Goal: Browse casually: Explore the website without a specific task or goal

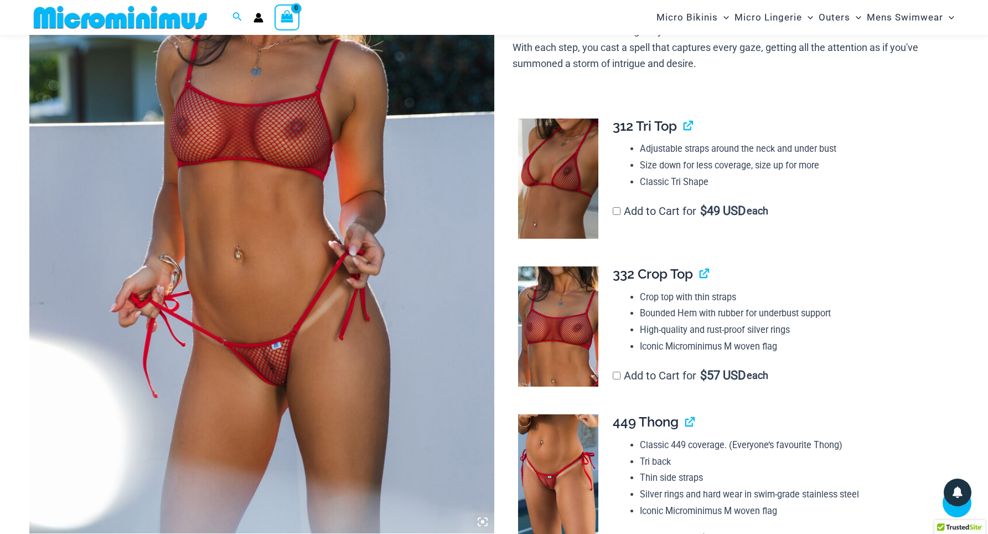
scroll to position [260, 0]
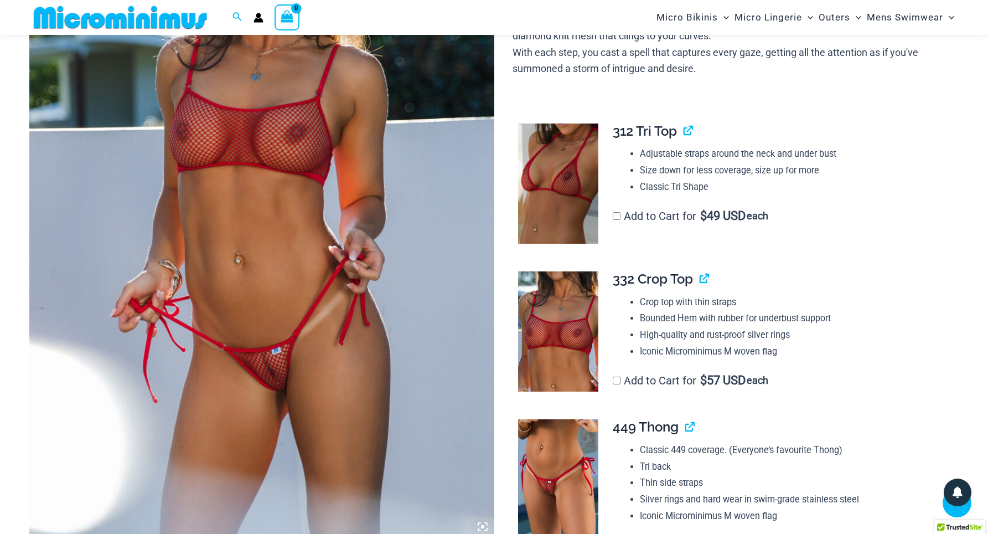
click at [276, 12] on div "View Shopping Cart, empty" at bounding box center [287, 16] width 25 height 25
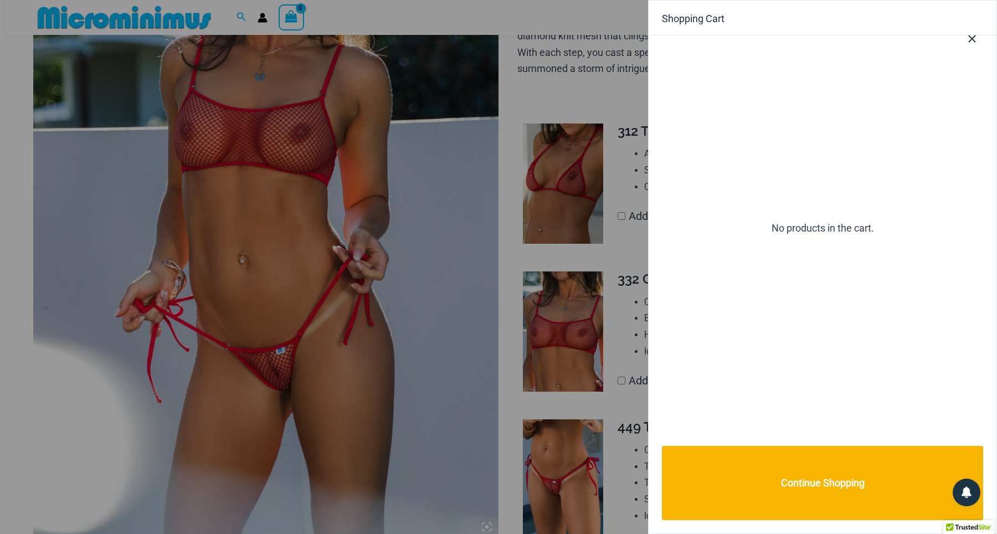
click at [230, 149] on div at bounding box center [498, 267] width 997 height 534
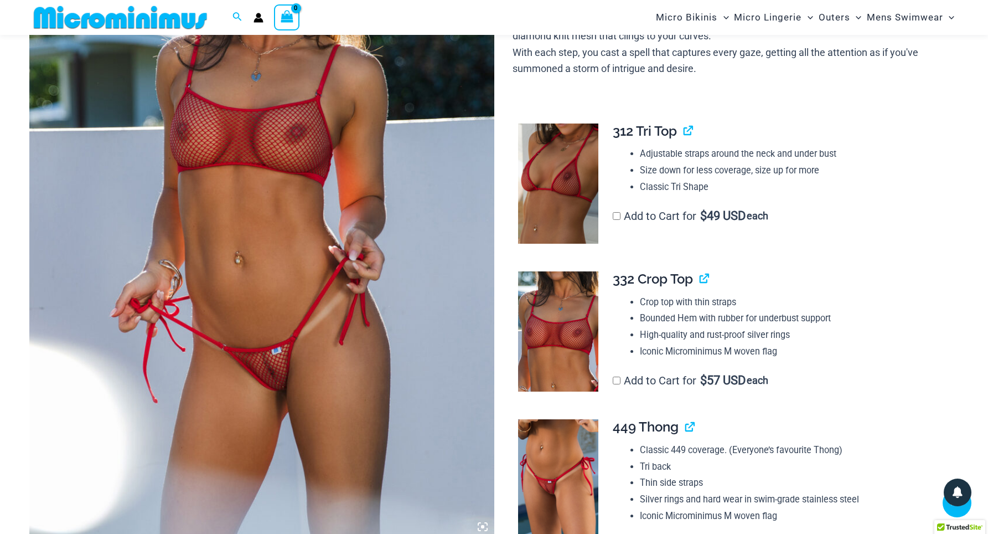
click at [230, 149] on img at bounding box center [261, 190] width 465 height 698
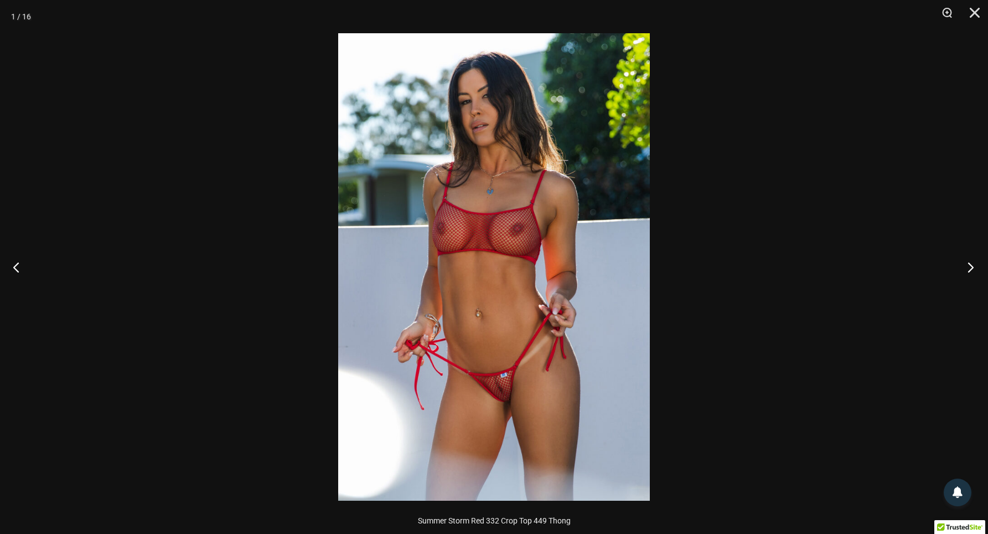
click at [972, 263] on button "Next" at bounding box center [968, 266] width 42 height 55
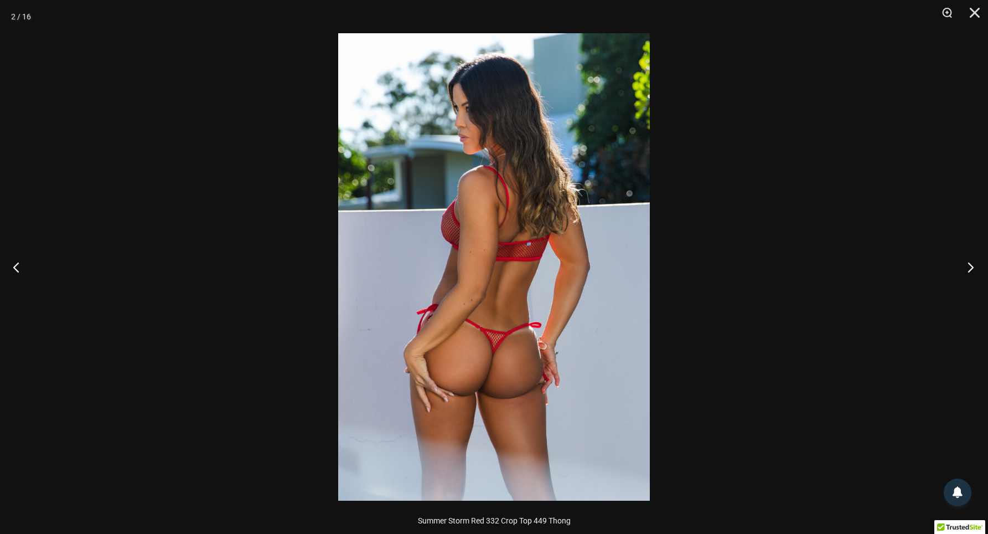
click at [972, 263] on button "Next" at bounding box center [968, 266] width 42 height 55
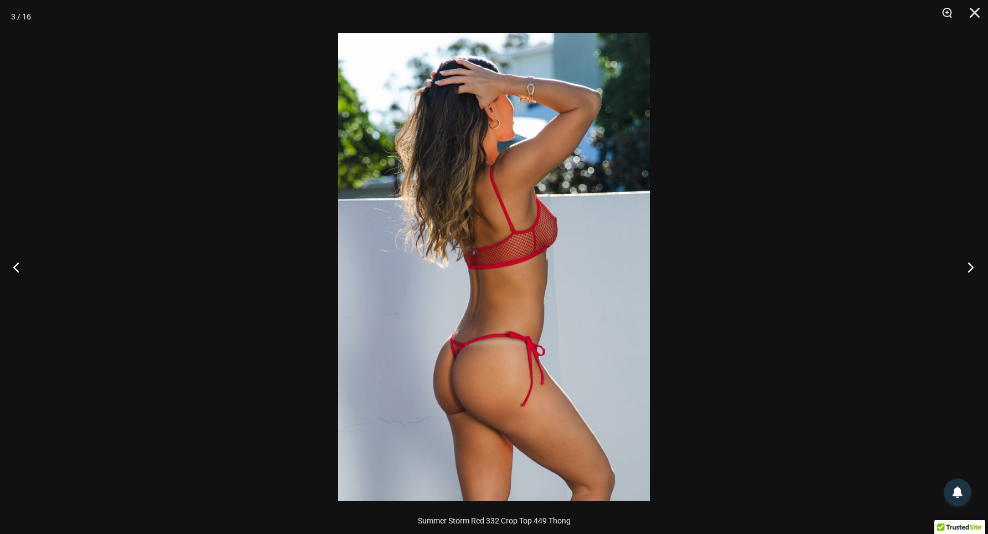
click at [972, 263] on button "Next" at bounding box center [968, 266] width 42 height 55
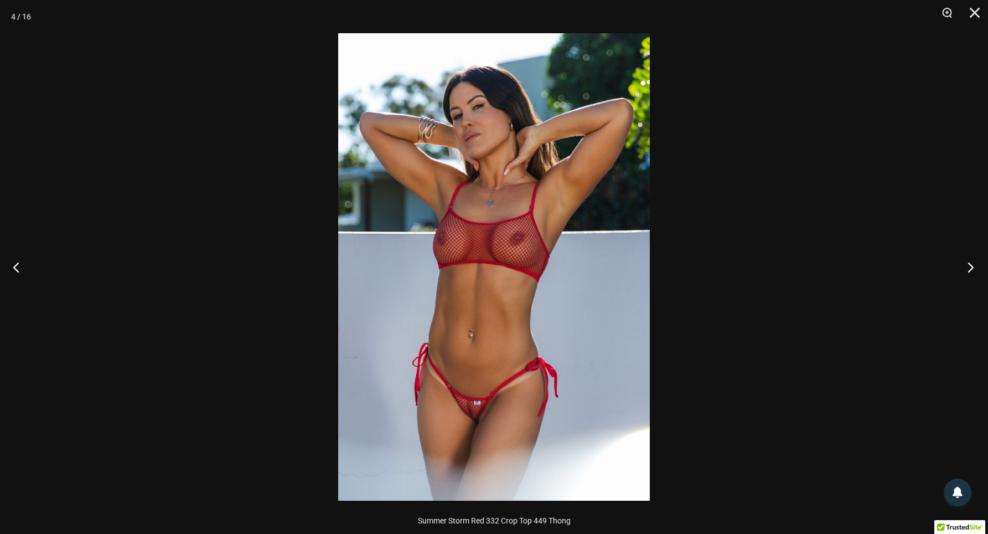
click at [972, 263] on button "Next" at bounding box center [968, 266] width 42 height 55
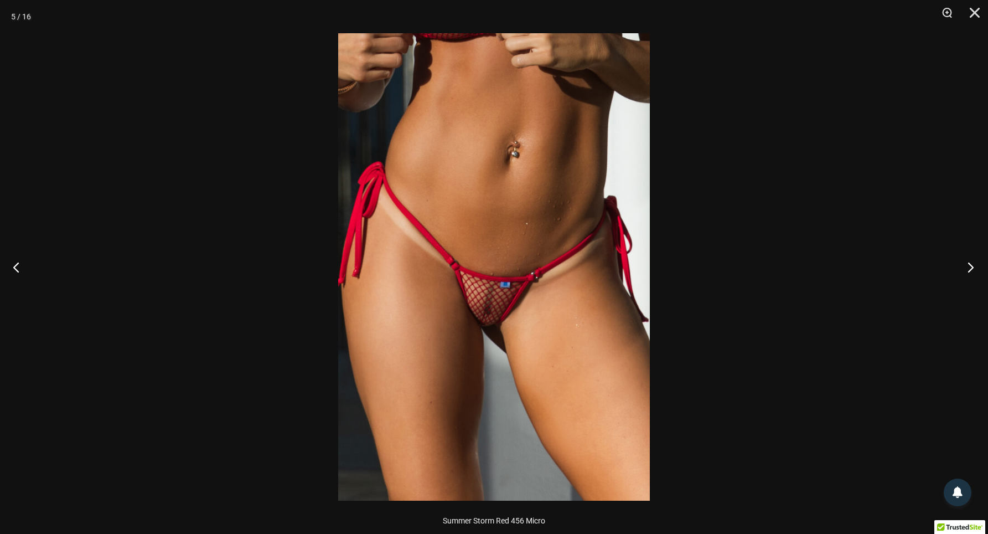
click at [972, 263] on button "Next" at bounding box center [968, 266] width 42 height 55
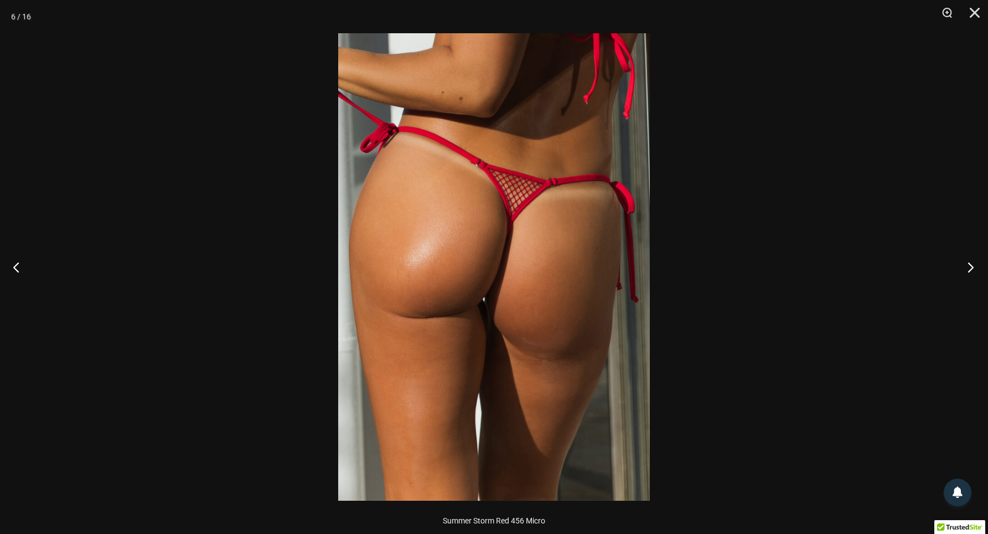
click at [972, 263] on button "Next" at bounding box center [968, 266] width 42 height 55
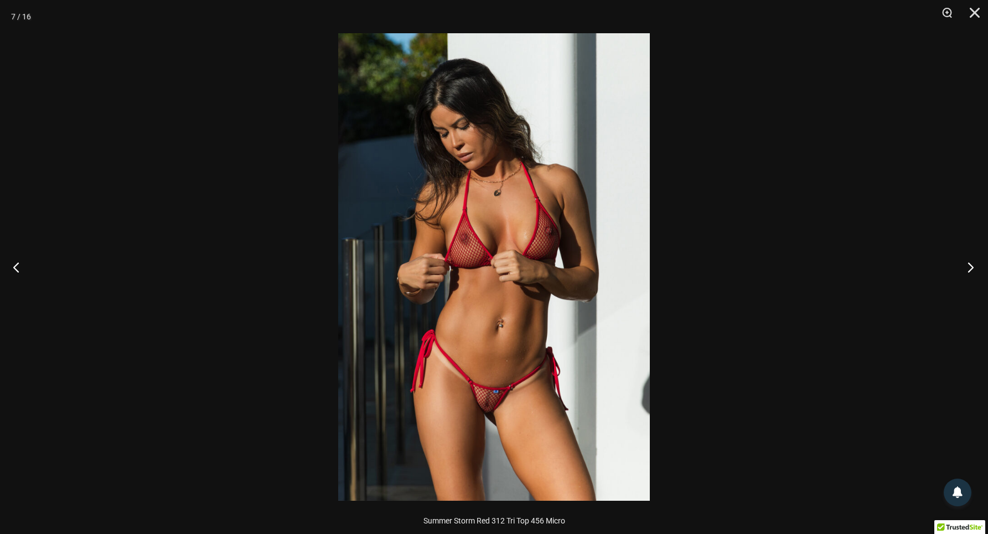
click at [972, 263] on button "Next" at bounding box center [968, 266] width 42 height 55
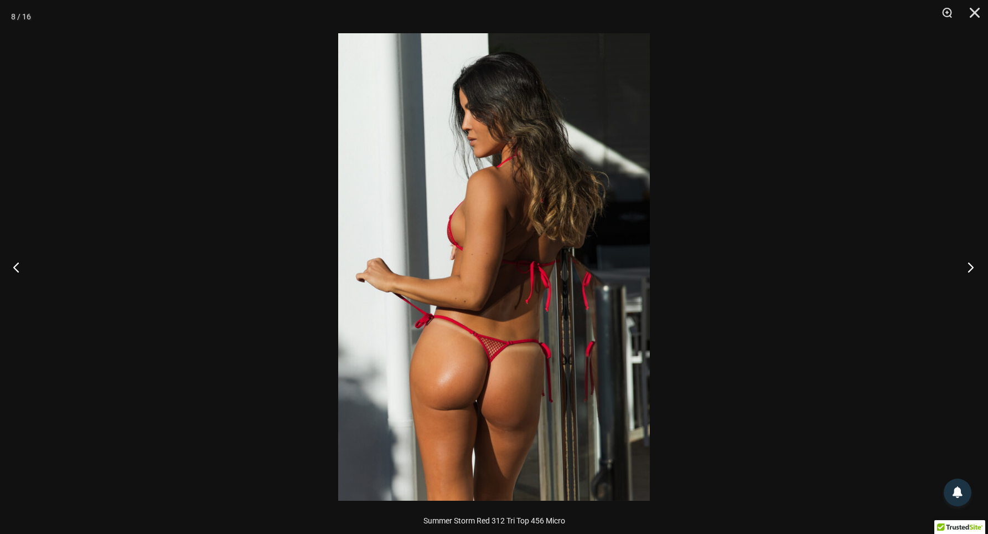
click at [972, 263] on button "Next" at bounding box center [968, 266] width 42 height 55
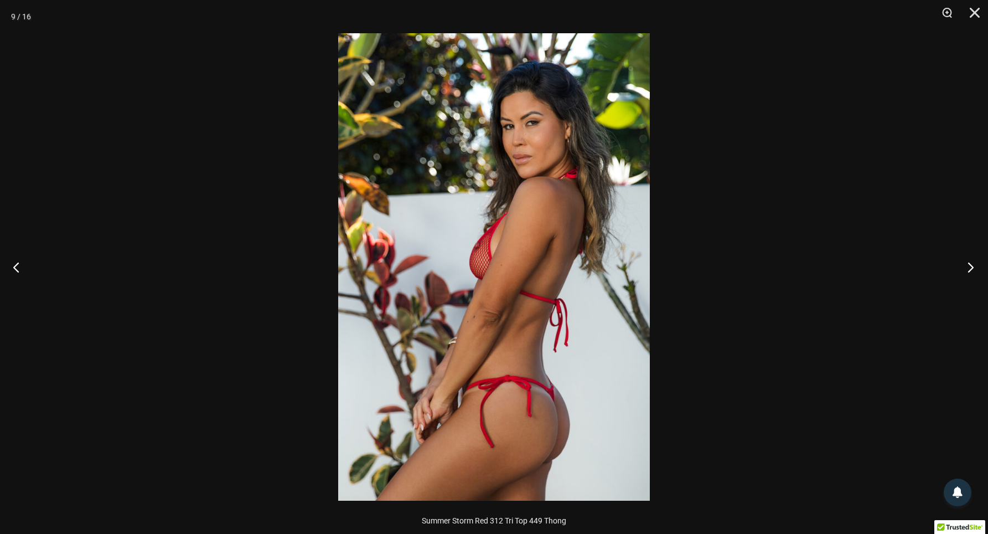
click at [972, 263] on button "Next" at bounding box center [968, 266] width 42 height 55
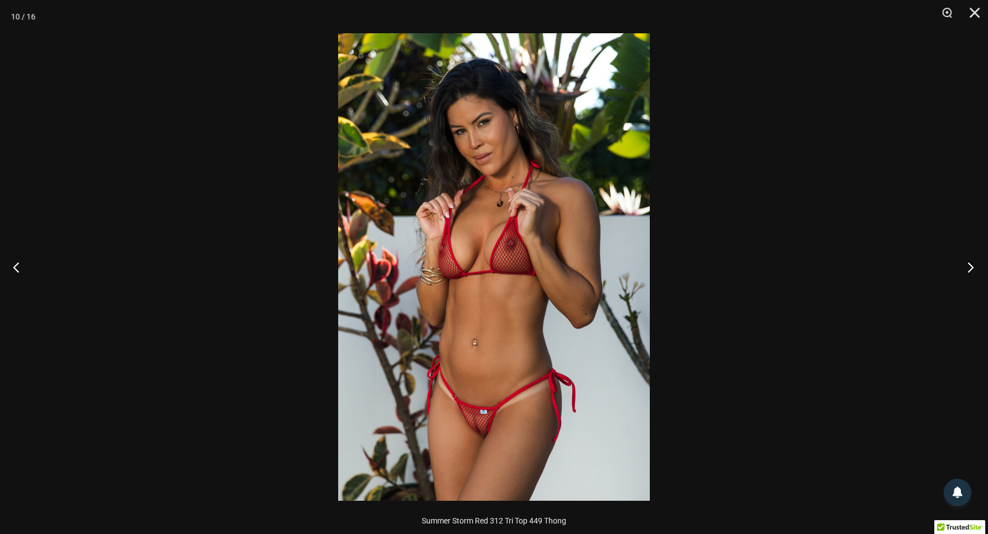
click at [972, 263] on button "Next" at bounding box center [968, 266] width 42 height 55
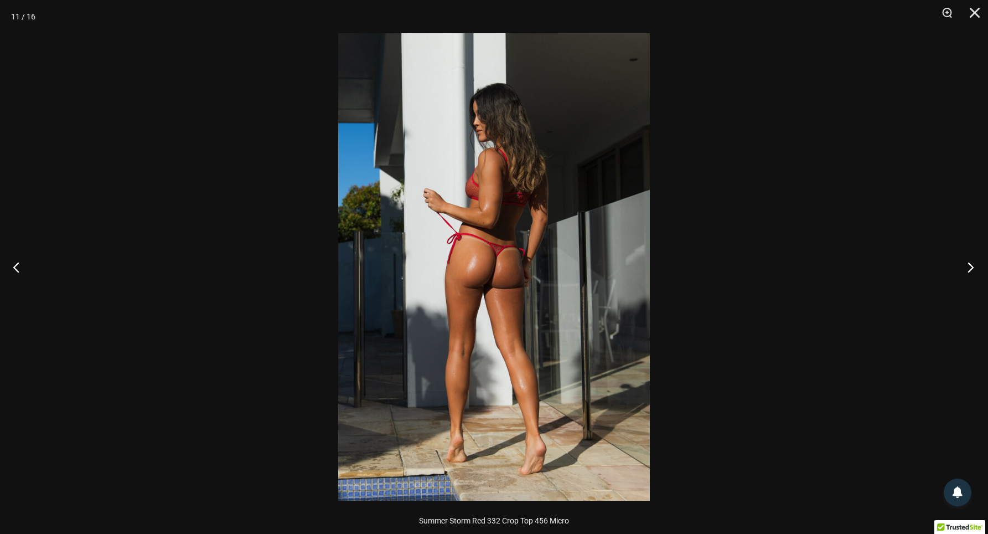
click at [976, 263] on button "Next" at bounding box center [968, 266] width 42 height 55
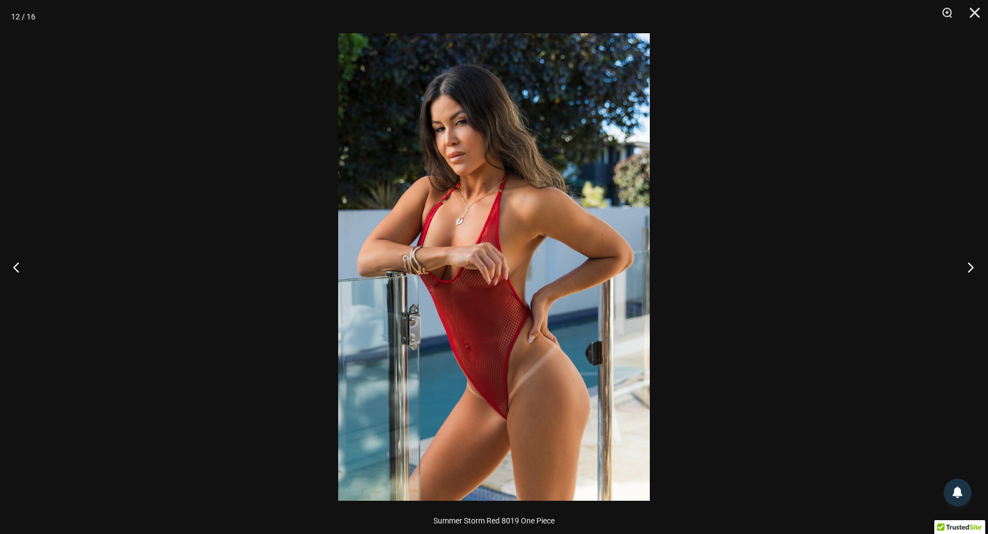
click at [974, 263] on button "Next" at bounding box center [968, 266] width 42 height 55
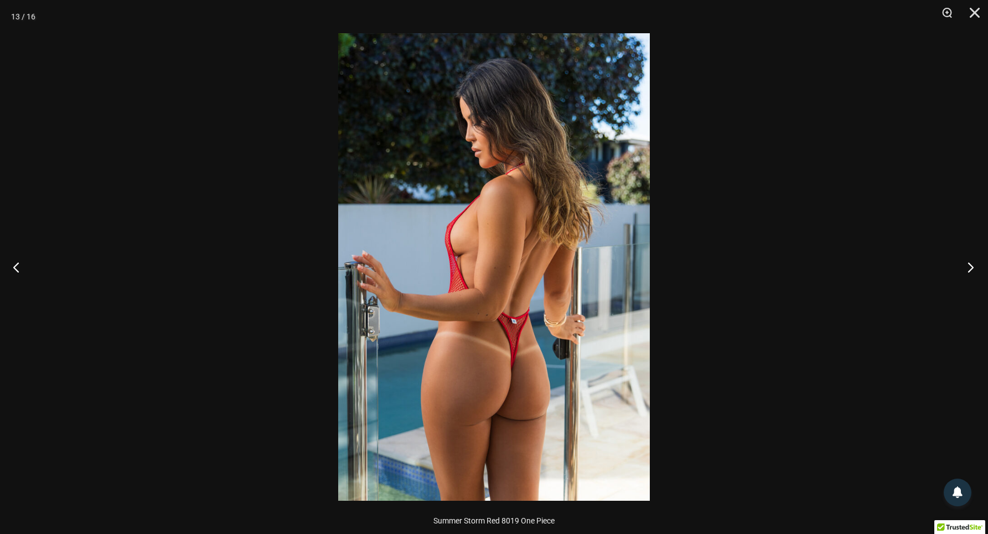
click at [974, 263] on button "Next" at bounding box center [968, 266] width 42 height 55
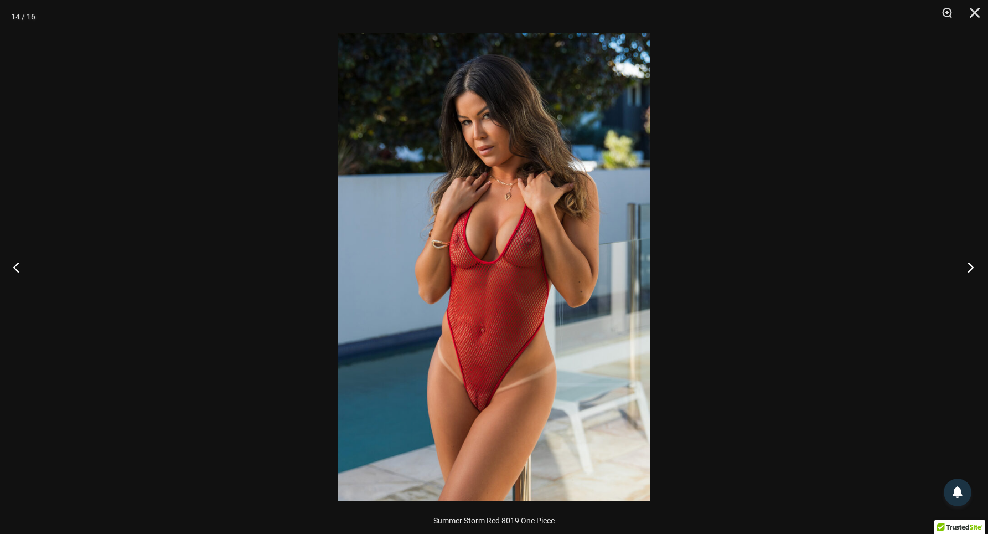
click at [974, 263] on button "Next" at bounding box center [968, 266] width 42 height 55
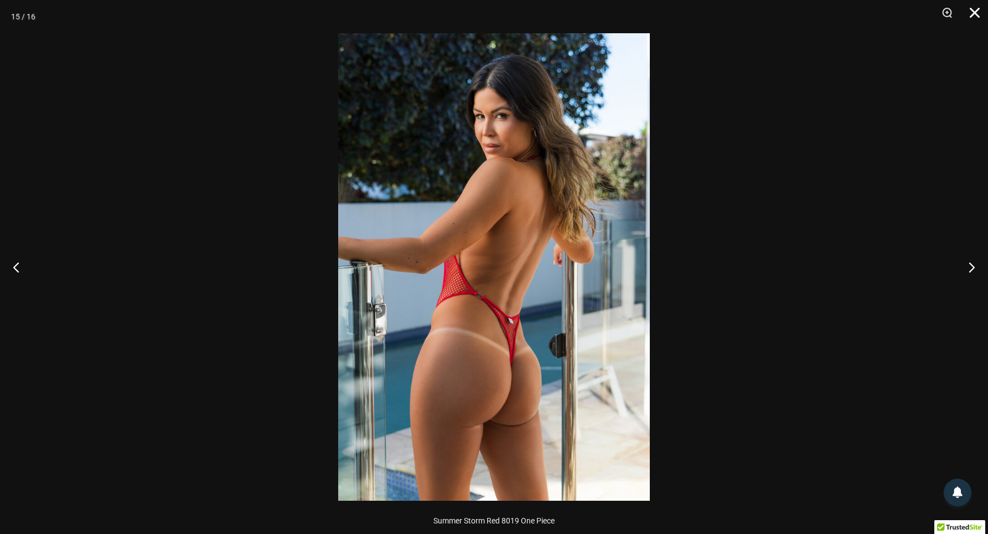
click at [977, 14] on button "Close" at bounding box center [971, 16] width 28 height 33
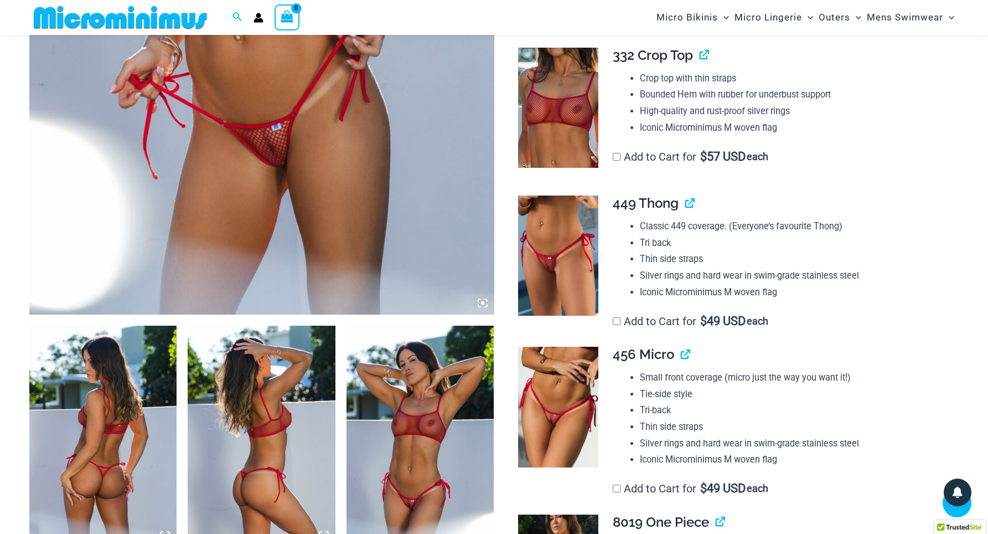
scroll to position [599, 0]
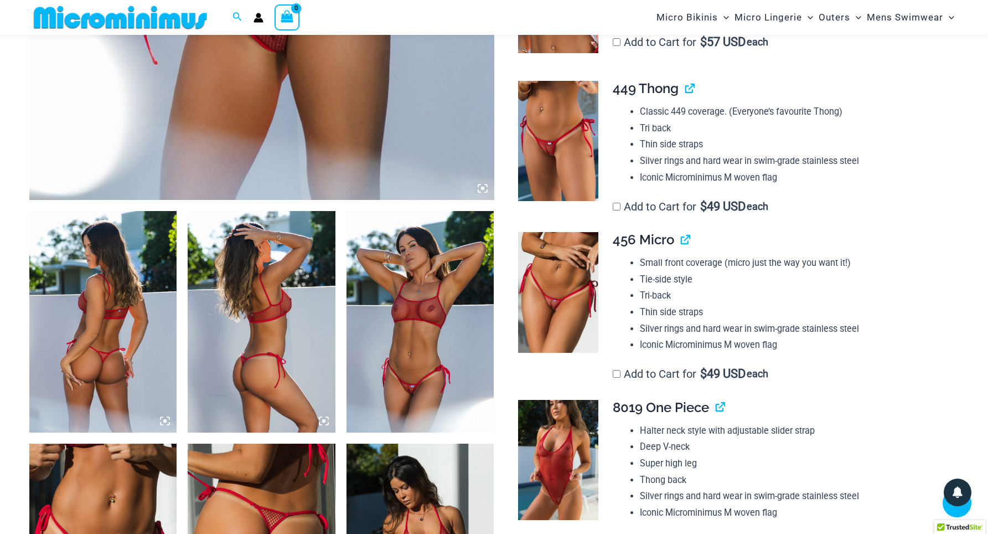
click at [103, 311] on img at bounding box center [103, 321] width 148 height 221
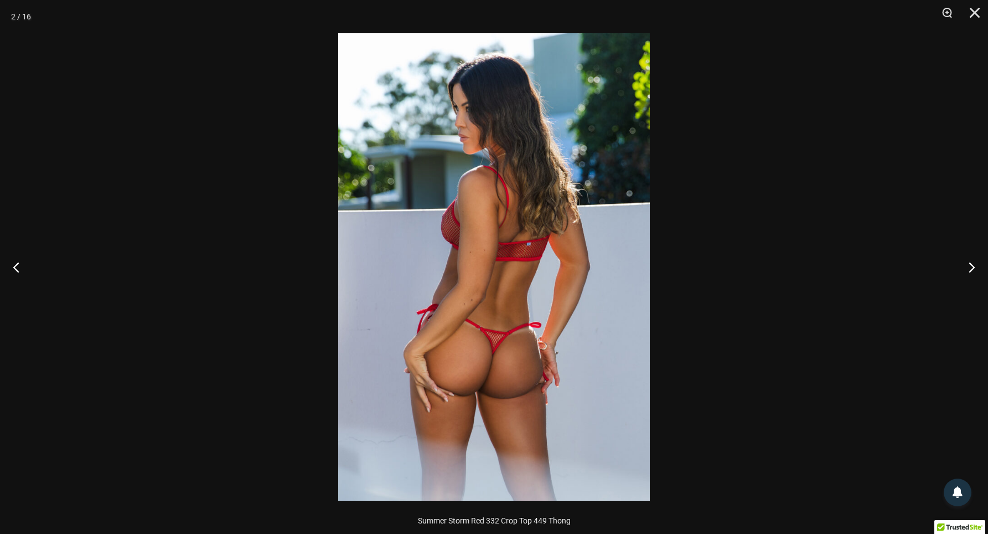
click at [533, 233] on img at bounding box center [494, 266] width 312 height 467
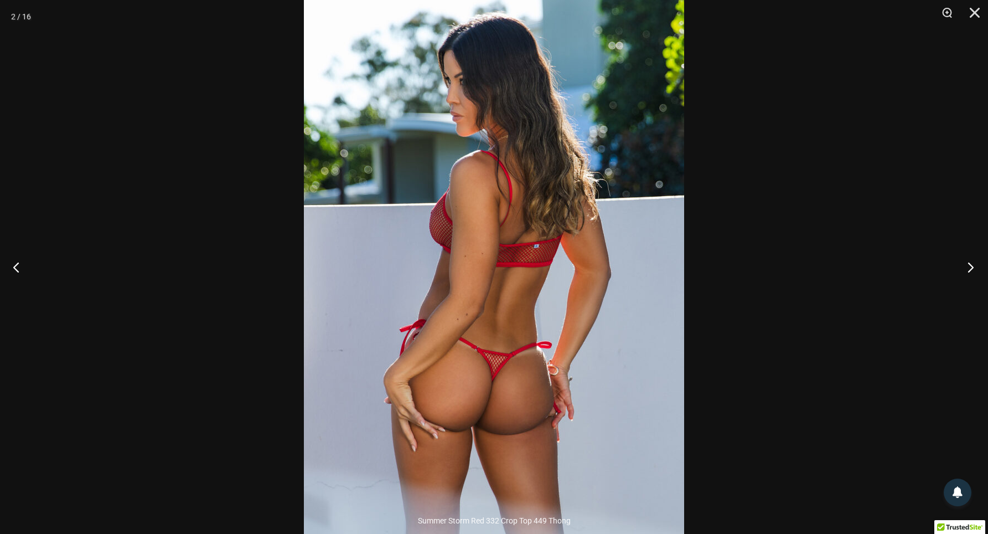
click at [971, 264] on button "Next" at bounding box center [968, 266] width 42 height 55
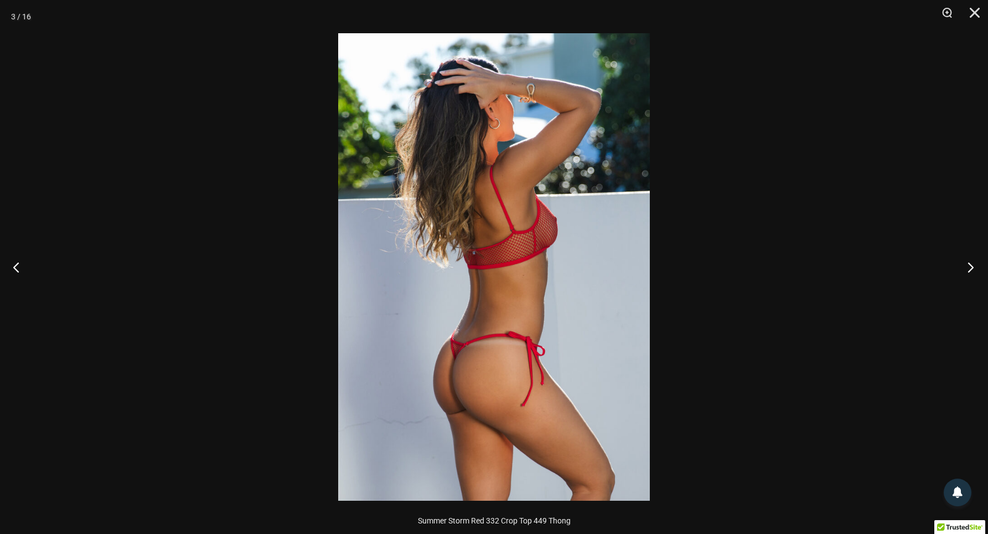
click at [972, 270] on button "Next" at bounding box center [968, 266] width 42 height 55
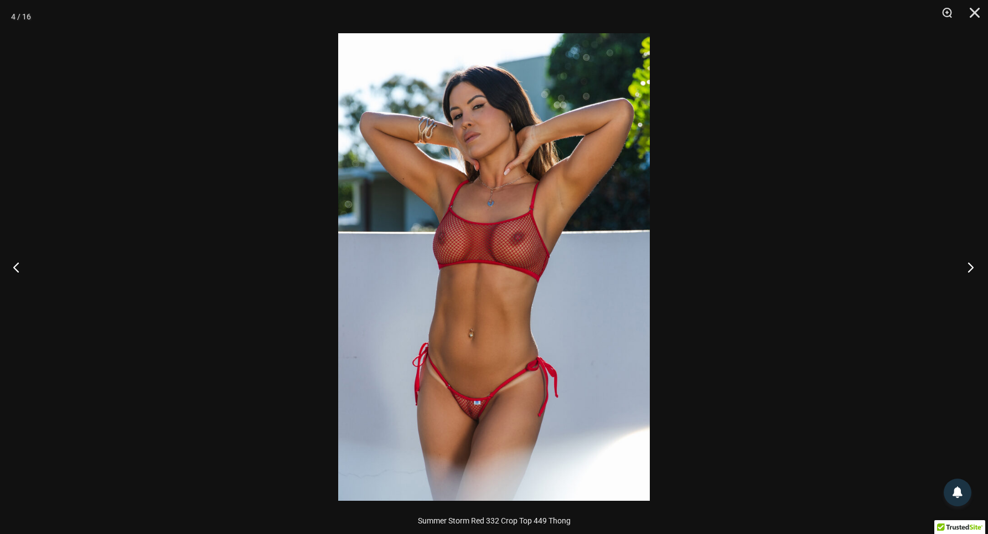
click at [967, 267] on button "Next" at bounding box center [968, 266] width 42 height 55
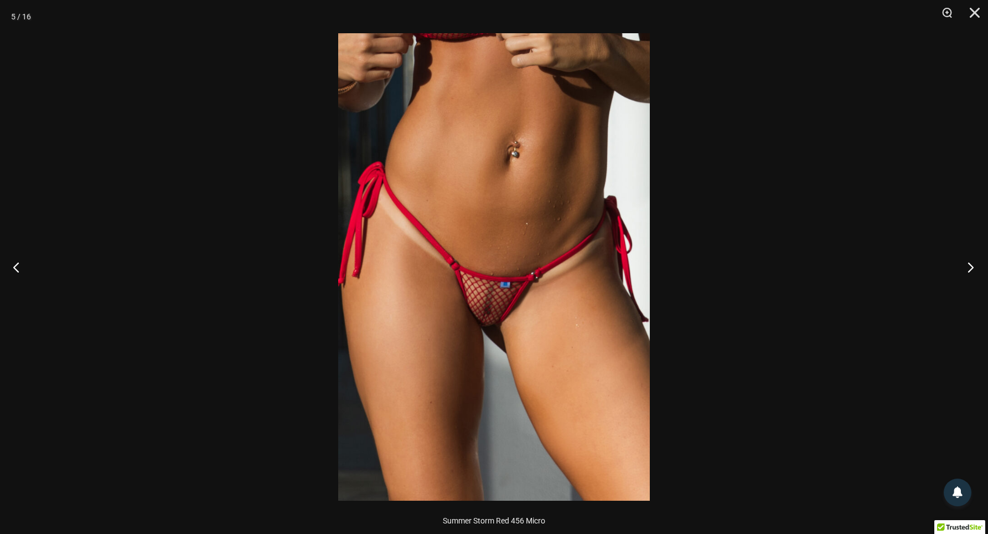
click at [968, 267] on button "Next" at bounding box center [968, 266] width 42 height 55
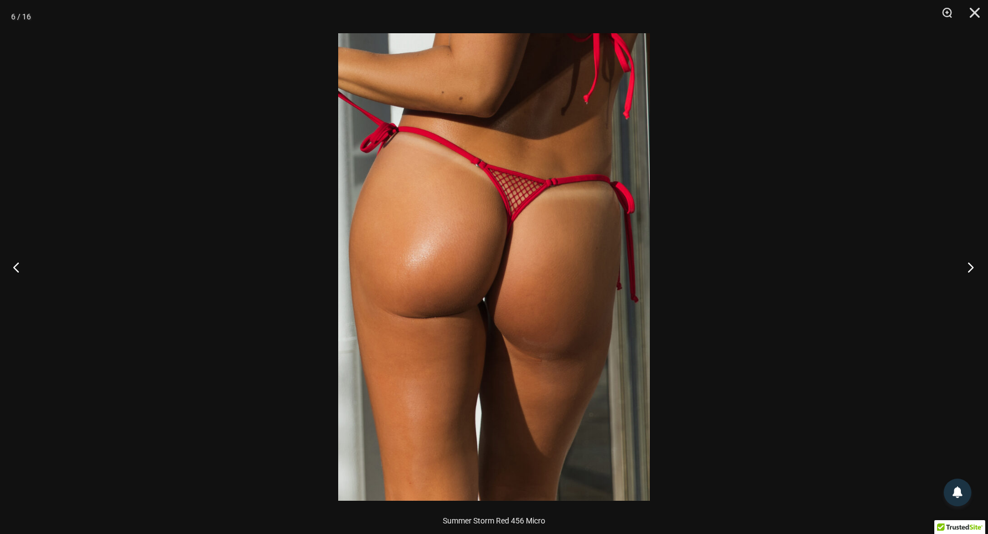
click at [974, 267] on button "Next" at bounding box center [968, 266] width 42 height 55
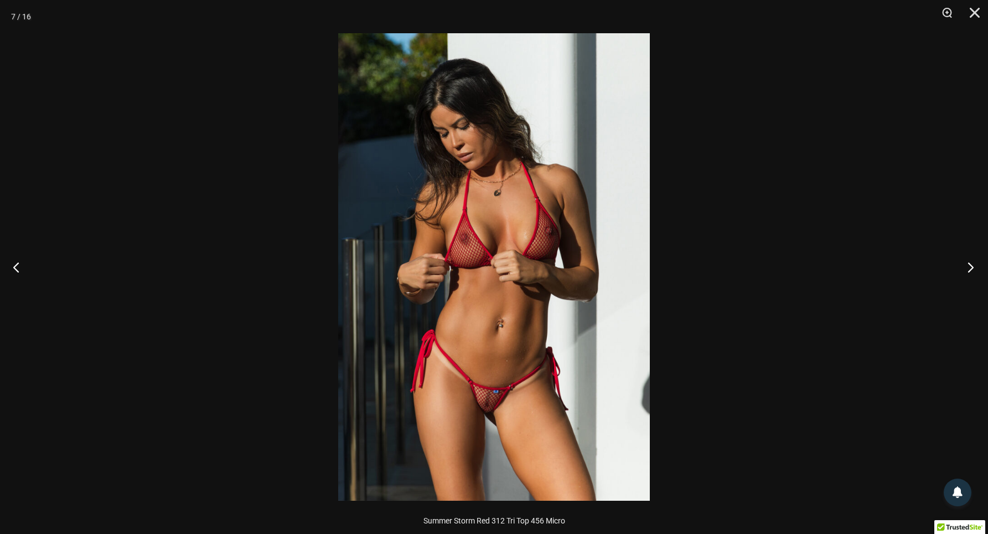
click at [967, 265] on button "Next" at bounding box center [968, 266] width 42 height 55
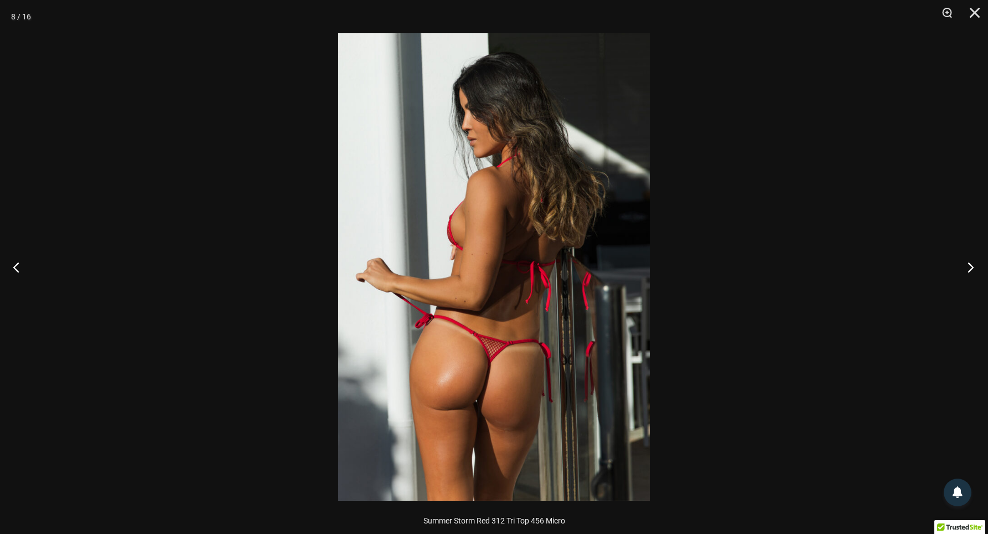
click at [974, 267] on button "Next" at bounding box center [968, 266] width 42 height 55
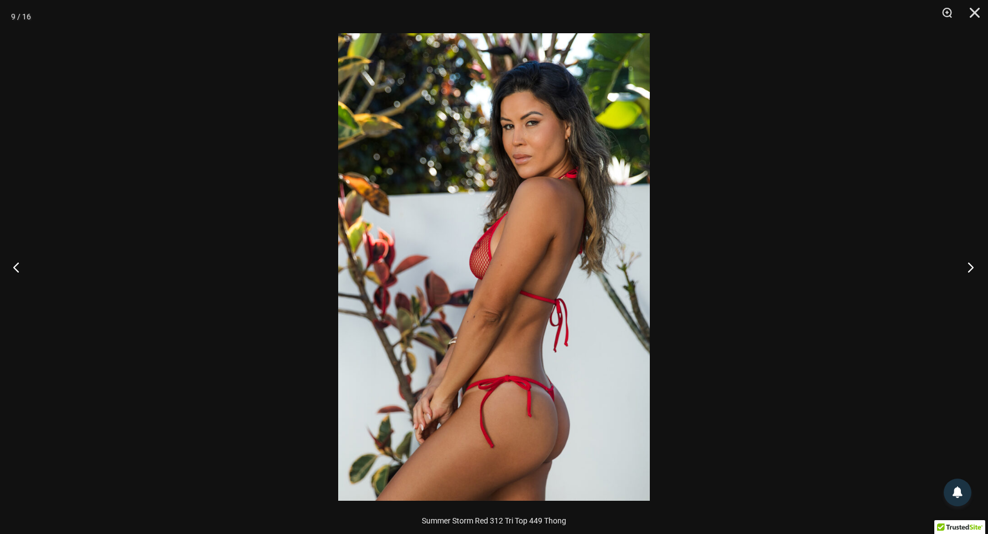
click at [978, 267] on button "Next" at bounding box center [968, 266] width 42 height 55
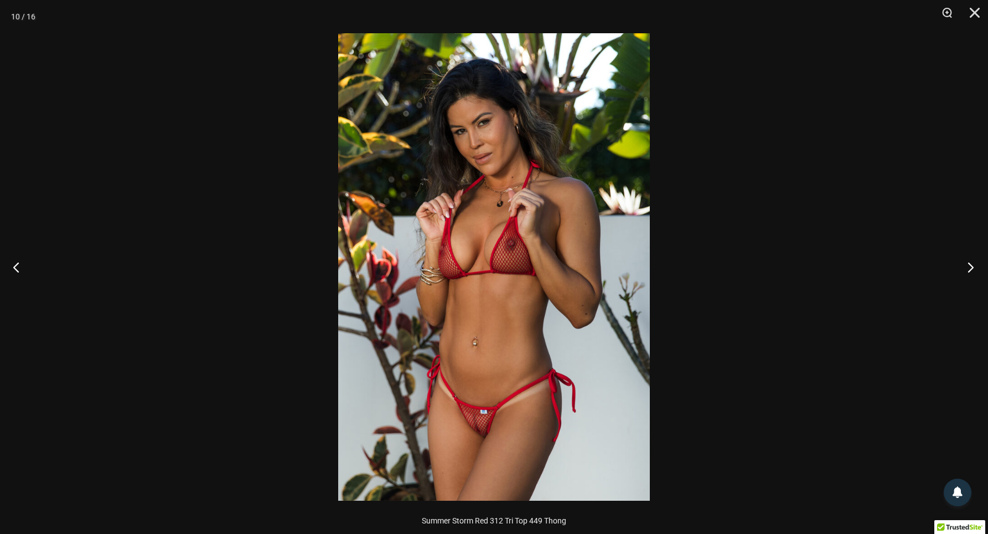
click at [976, 270] on button "Next" at bounding box center [968, 266] width 42 height 55
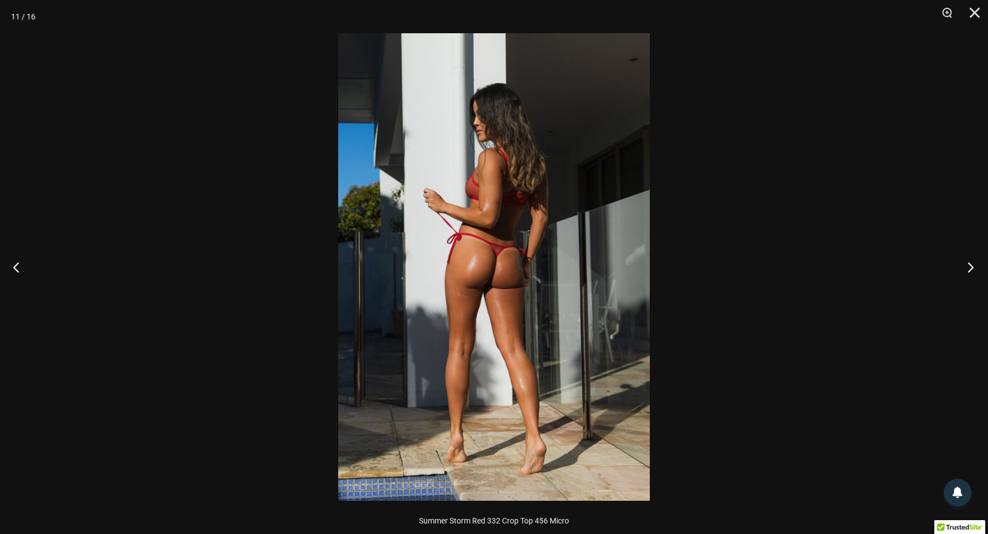
click at [971, 264] on button "Next" at bounding box center [968, 266] width 42 height 55
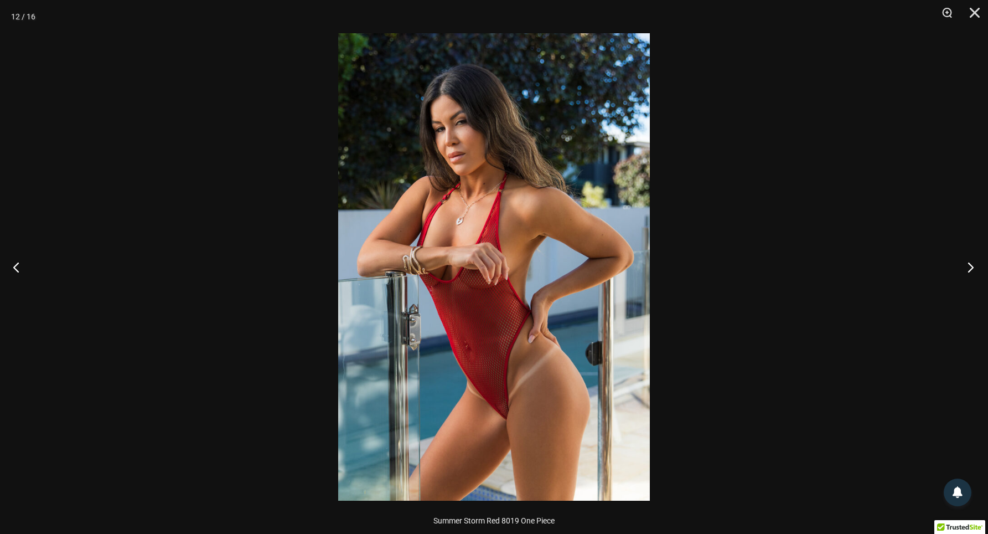
click at [971, 264] on button "Next" at bounding box center [968, 266] width 42 height 55
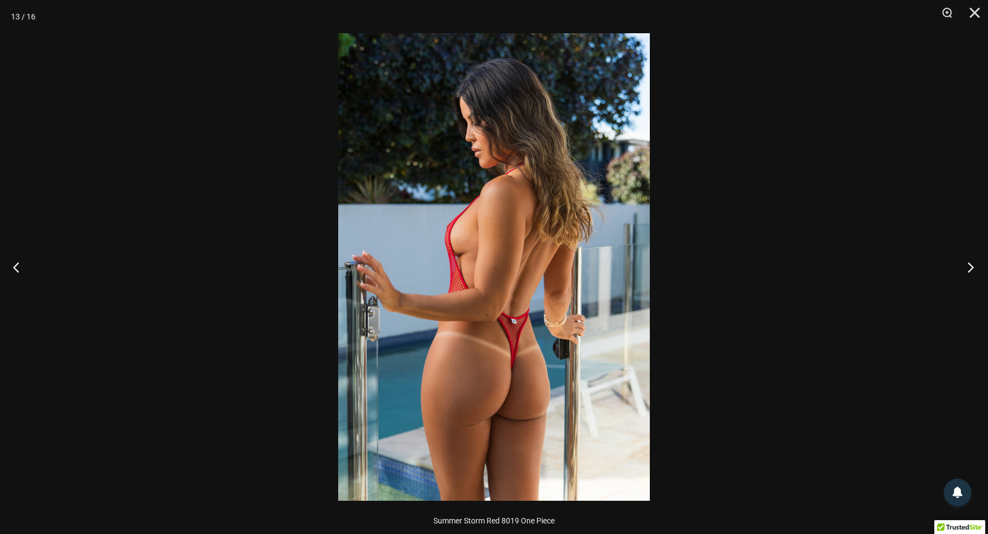
click at [964, 266] on button "Next" at bounding box center [968, 266] width 42 height 55
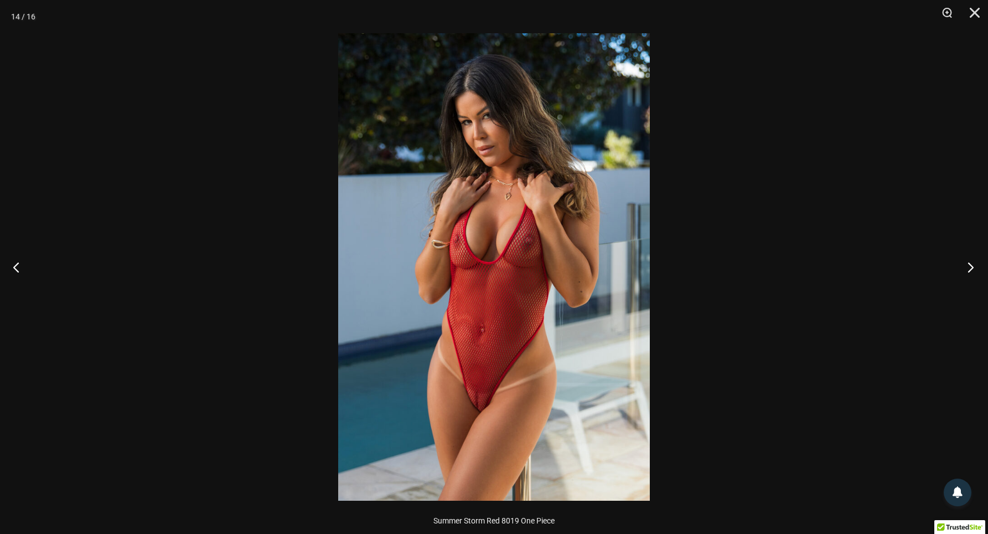
click at [978, 269] on button "Next" at bounding box center [968, 266] width 42 height 55
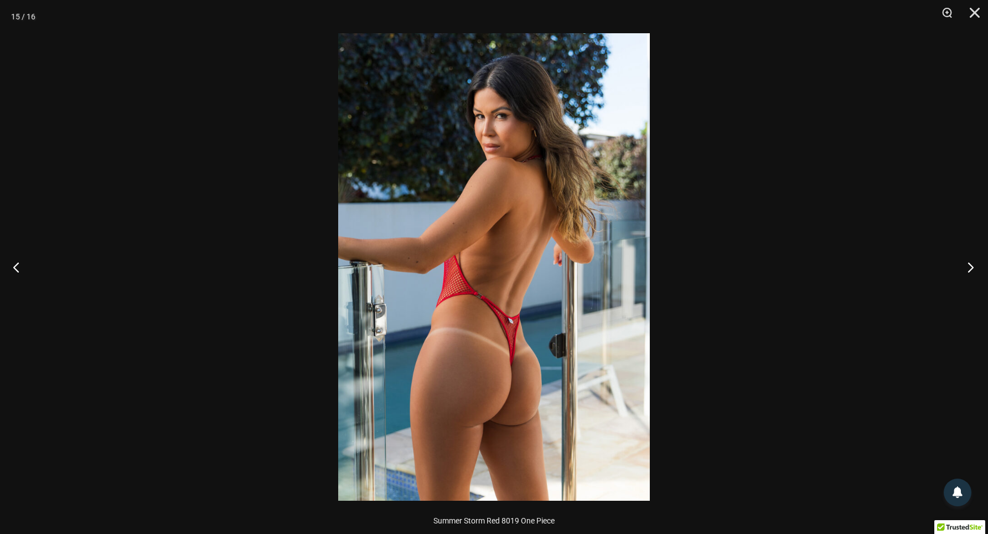
click at [977, 269] on button "Next" at bounding box center [968, 266] width 42 height 55
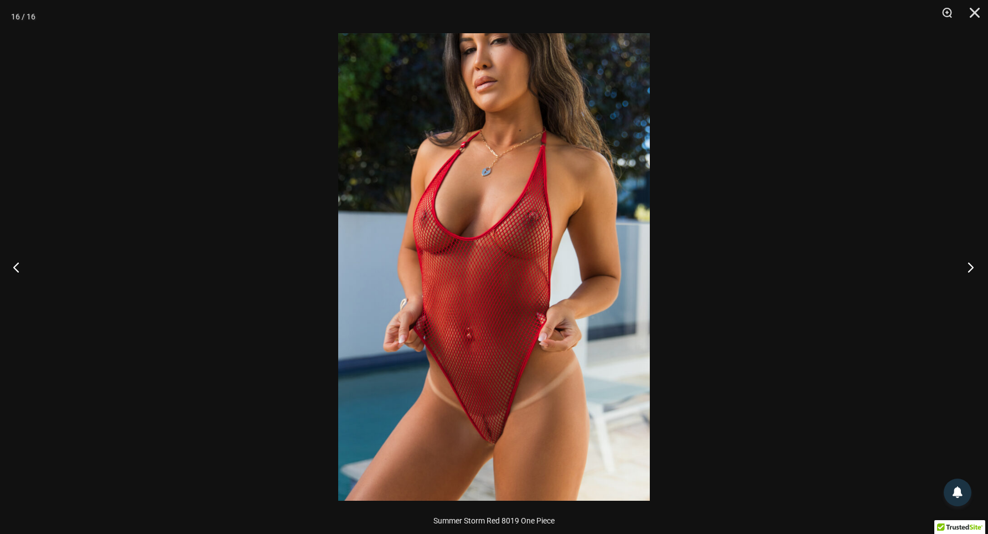
click at [976, 266] on button "Next" at bounding box center [968, 266] width 42 height 55
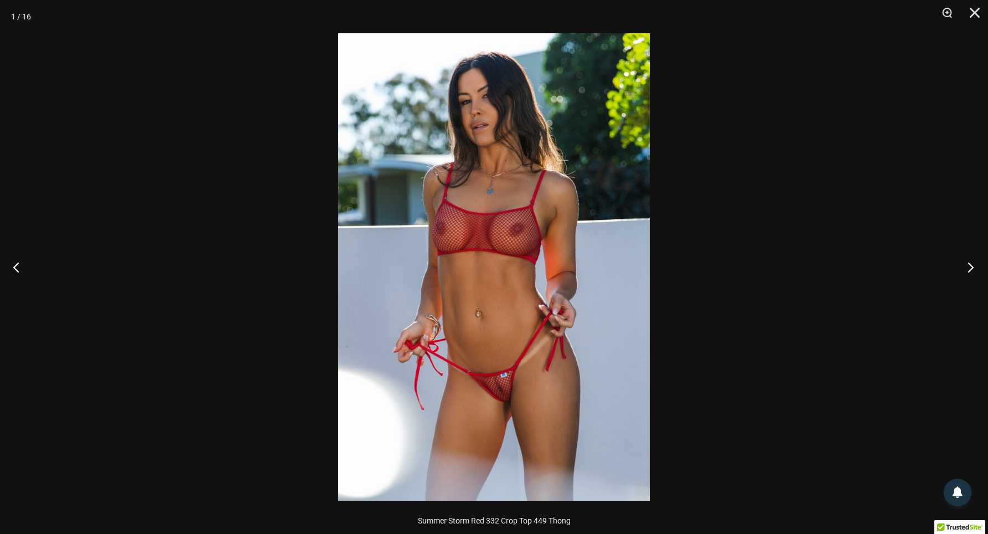
click at [967, 261] on button "Next" at bounding box center [968, 266] width 42 height 55
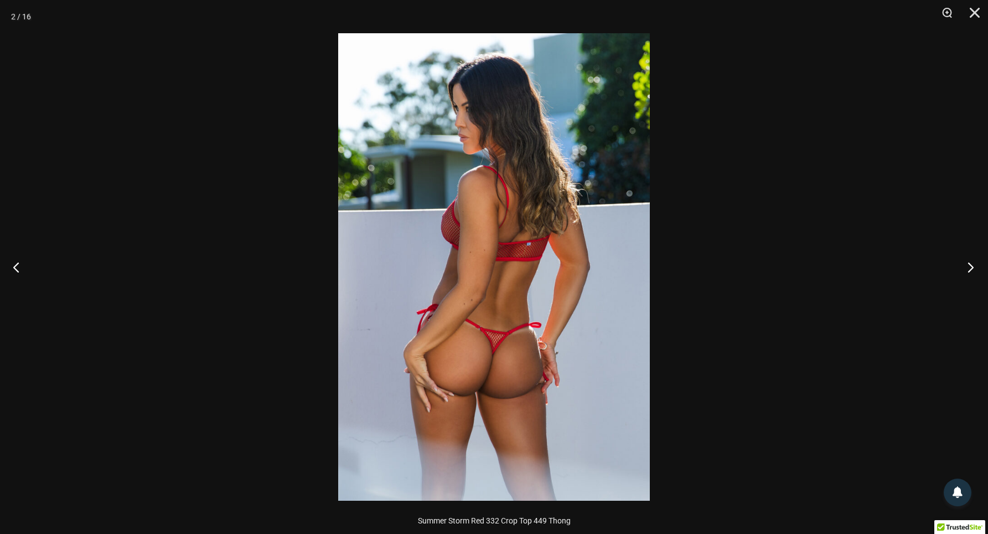
click at [967, 261] on button "Next" at bounding box center [968, 266] width 42 height 55
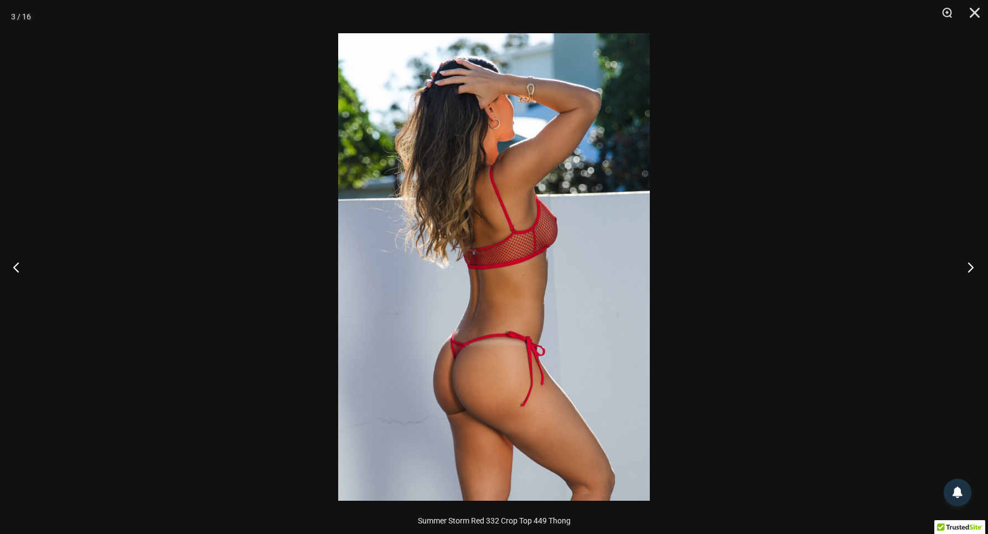
click at [967, 261] on button "Next" at bounding box center [968, 266] width 42 height 55
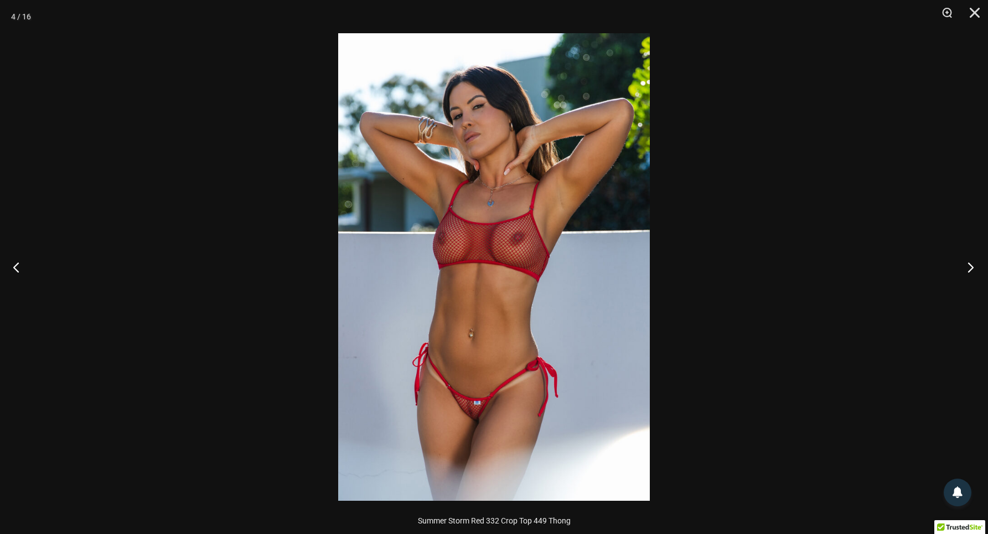
click at [967, 261] on button "Next" at bounding box center [968, 266] width 42 height 55
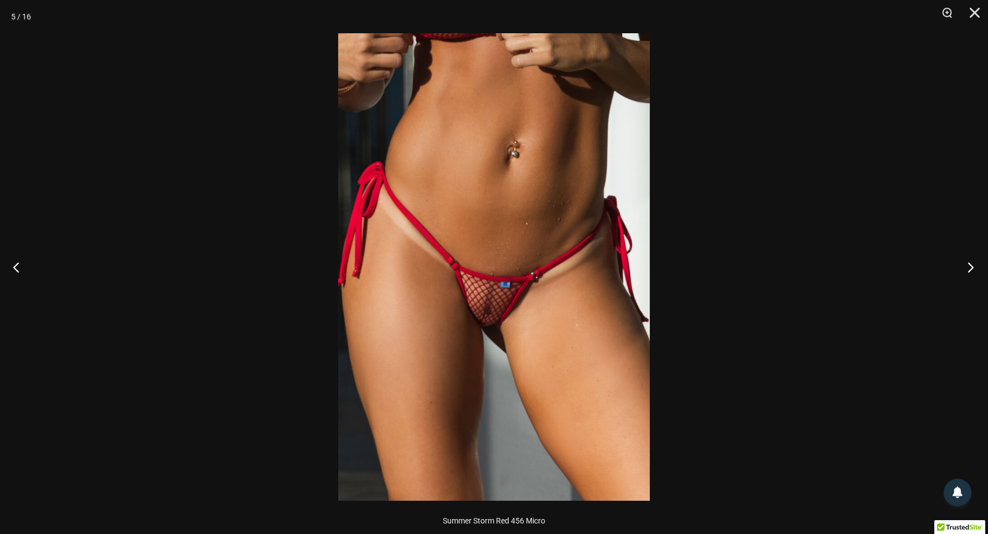
click at [967, 261] on button "Next" at bounding box center [968, 266] width 42 height 55
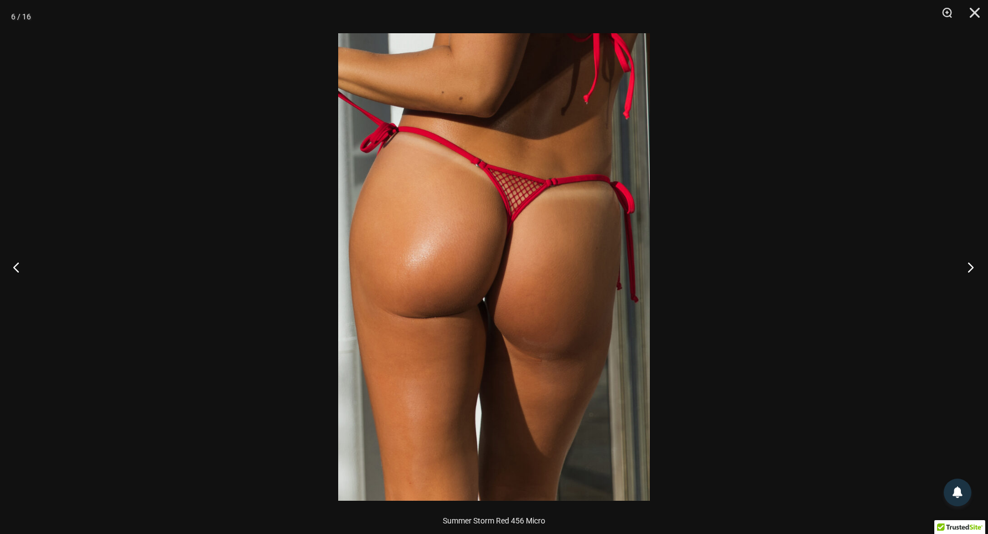
click at [967, 261] on button "Next" at bounding box center [968, 266] width 42 height 55
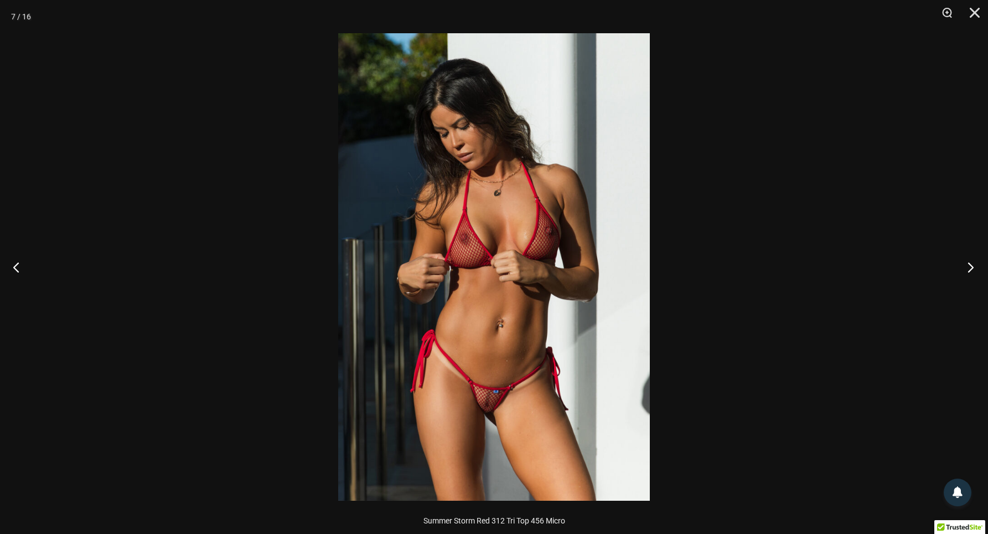
click at [967, 261] on button "Next" at bounding box center [968, 266] width 42 height 55
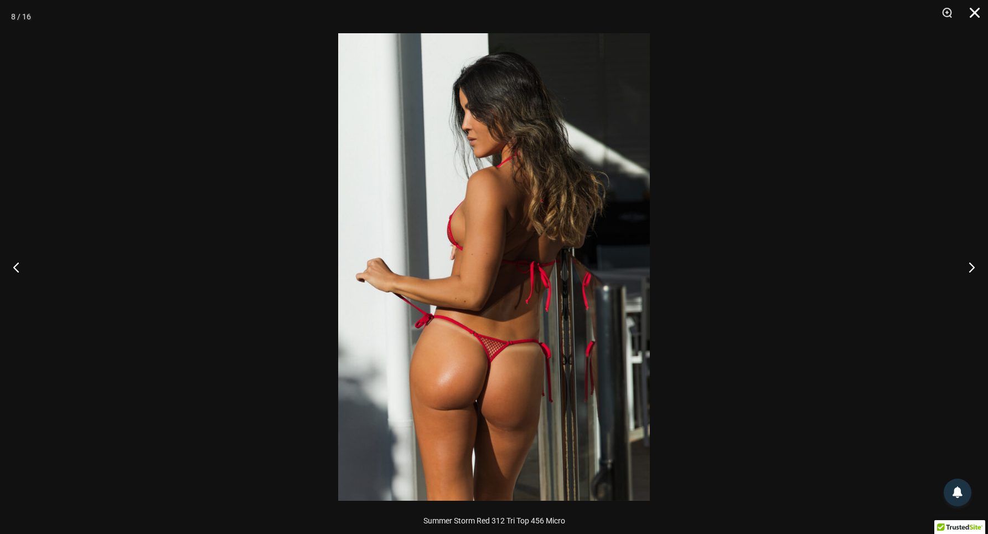
click at [976, 2] on button "Close" at bounding box center [971, 16] width 28 height 33
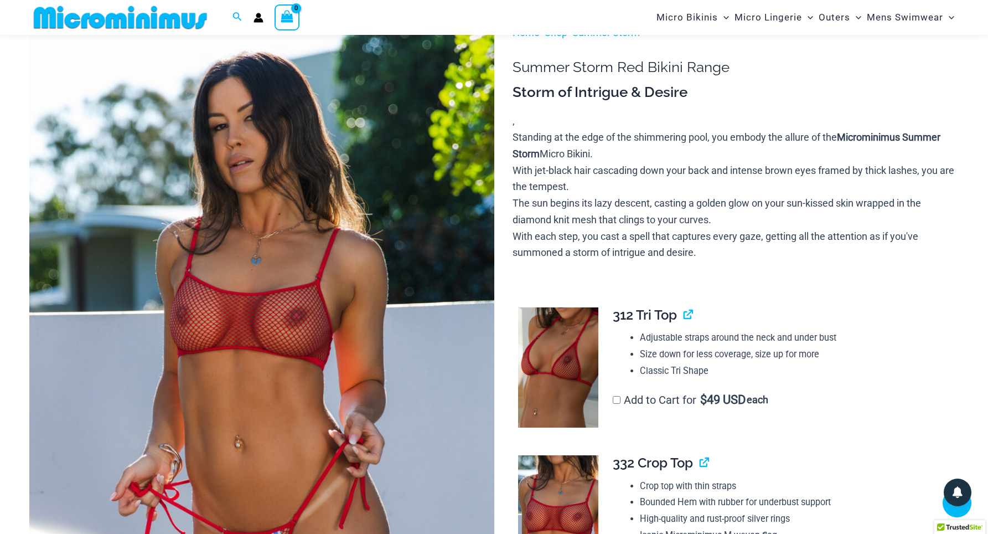
scroll to position [0, 0]
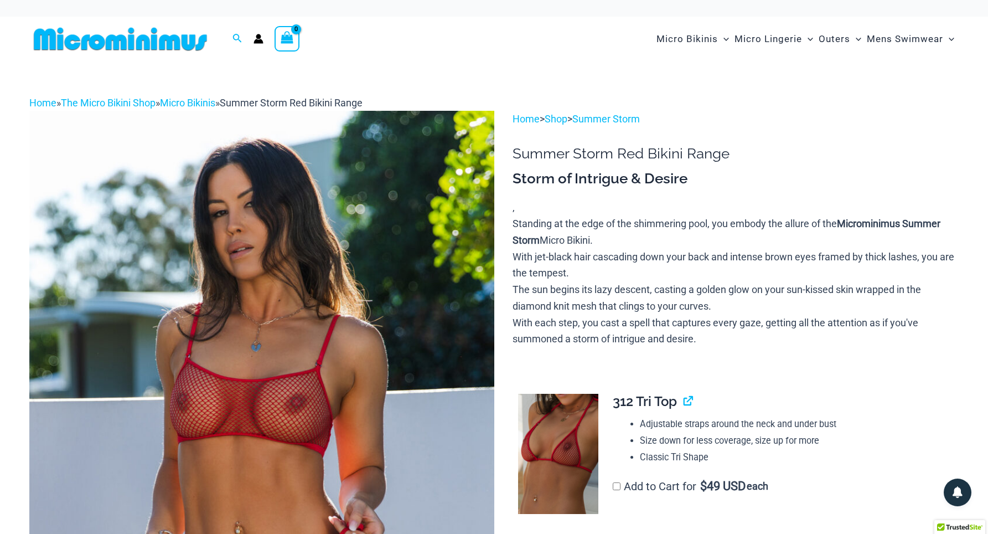
click at [166, 45] on img at bounding box center [120, 39] width 182 height 25
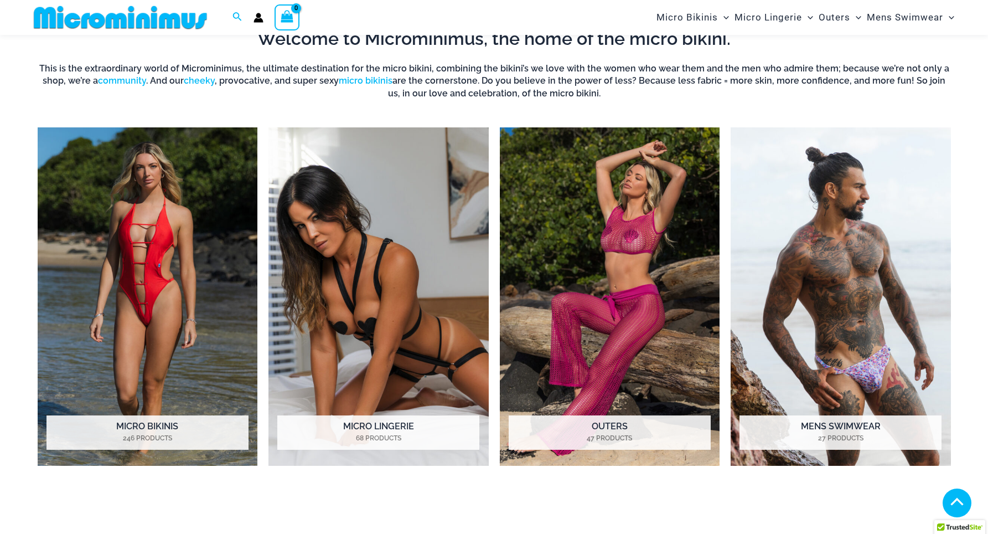
scroll to position [867, 0]
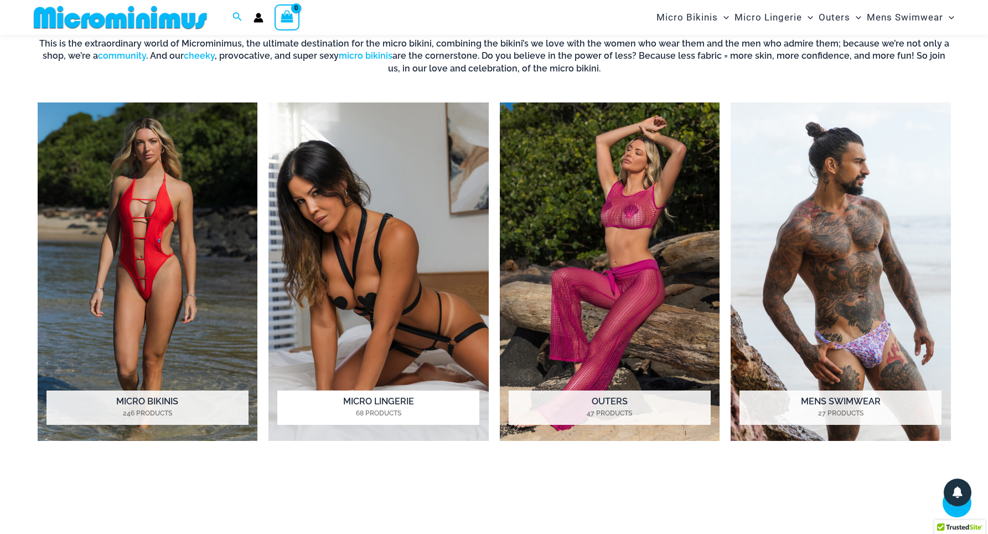
click at [368, 184] on img "Visit product category Micro Lingerie" at bounding box center [379, 271] width 220 height 338
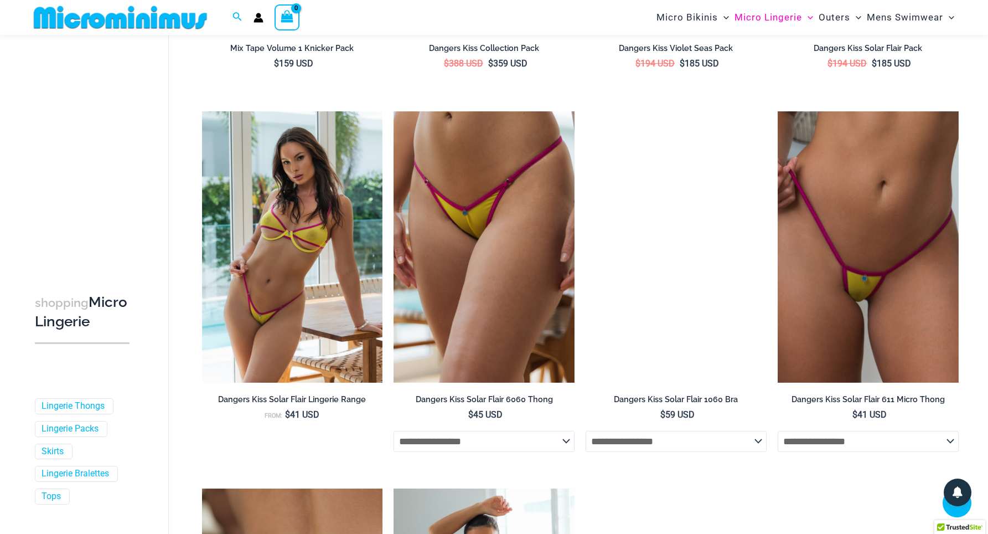
scroll to position [1888, 0]
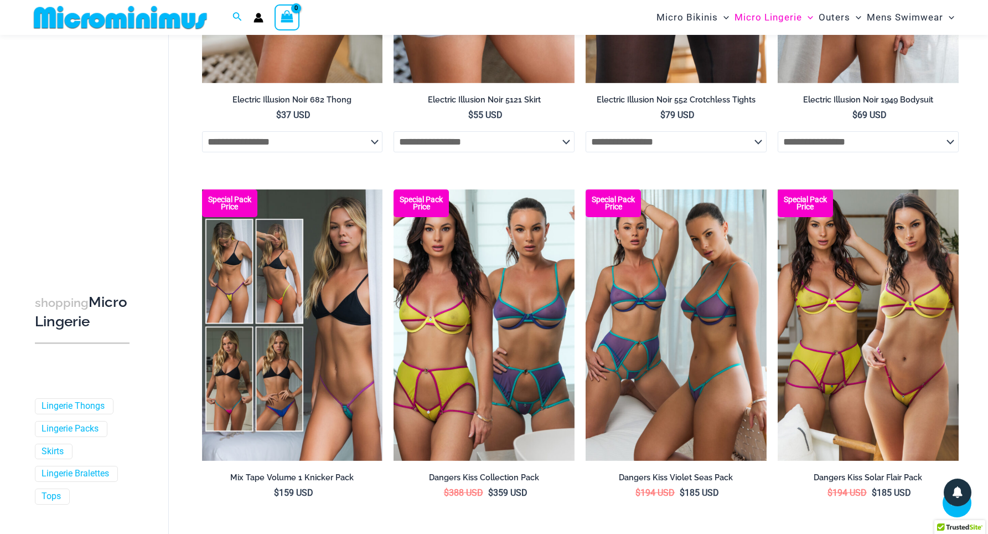
click at [152, 6] on img at bounding box center [120, 17] width 182 height 25
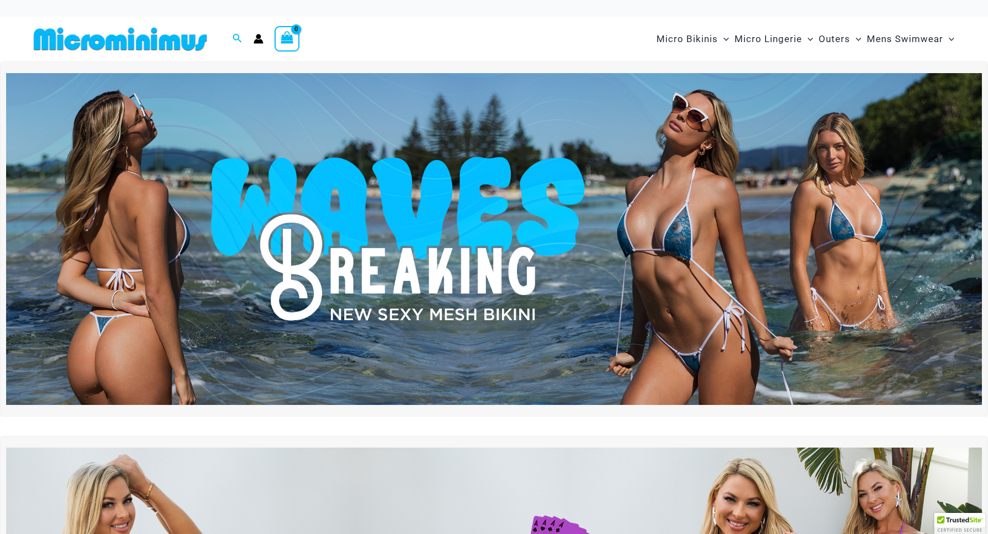
click at [423, 185] on img at bounding box center [494, 239] width 976 height 332
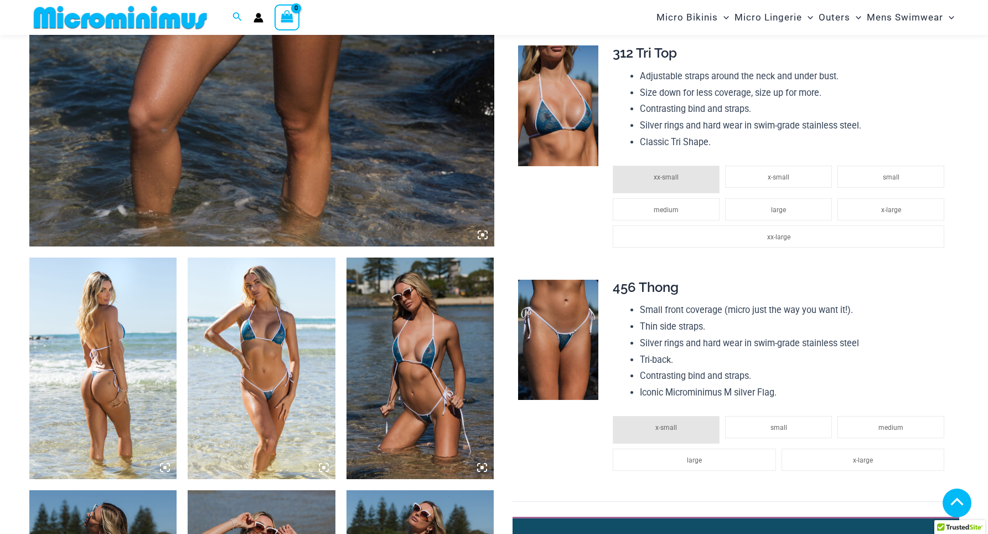
scroll to position [641, 0]
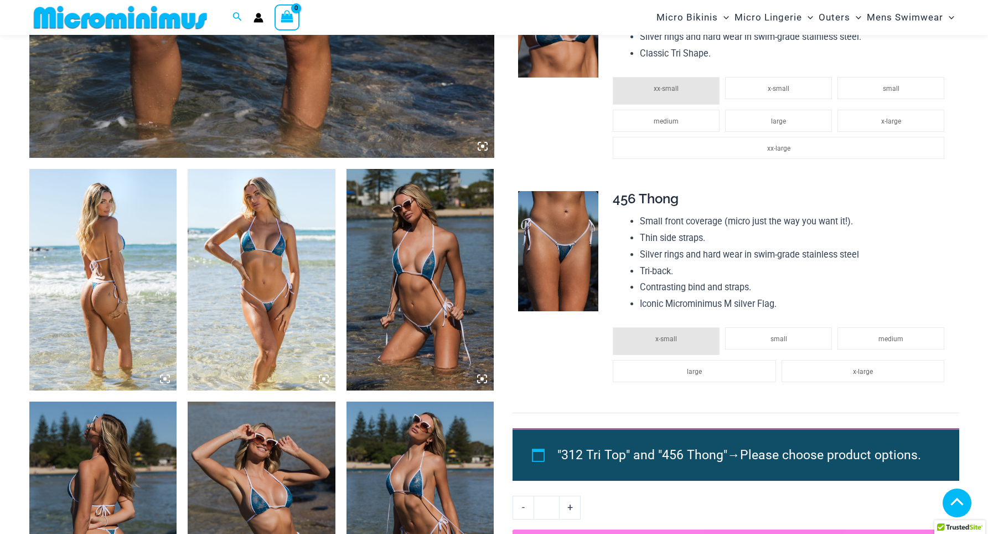
click at [126, 270] on img at bounding box center [103, 279] width 148 height 221
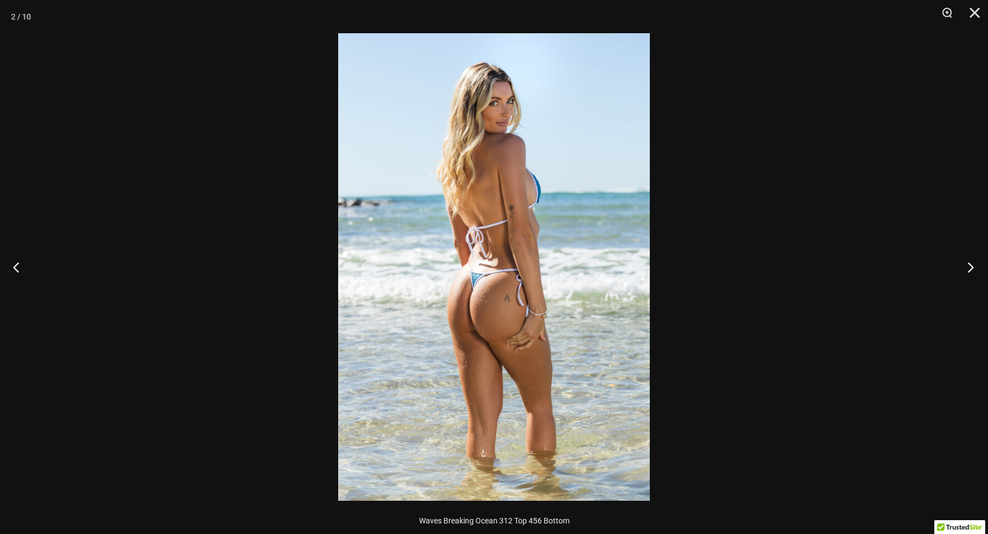
click at [968, 267] on button "Next" at bounding box center [968, 266] width 42 height 55
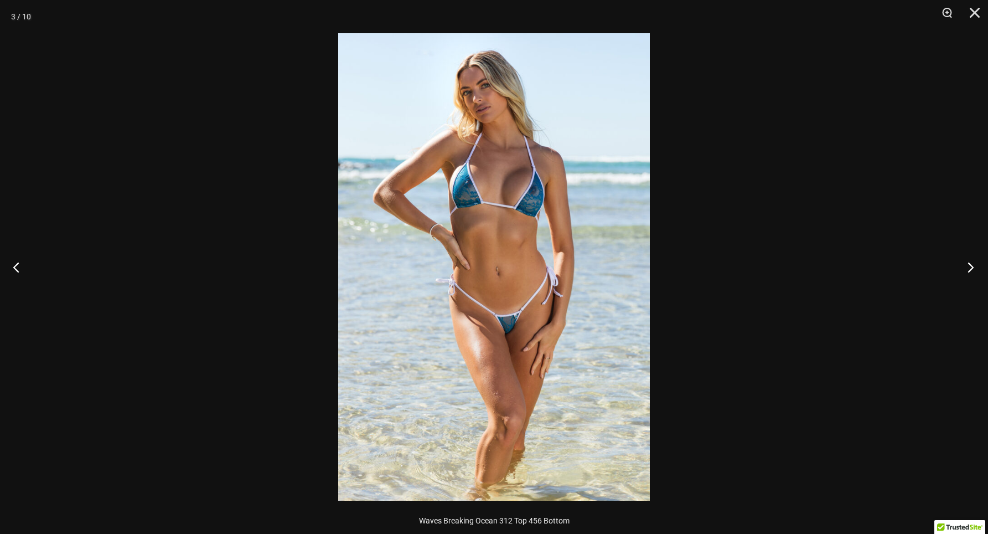
click at [968, 268] on button "Next" at bounding box center [968, 266] width 42 height 55
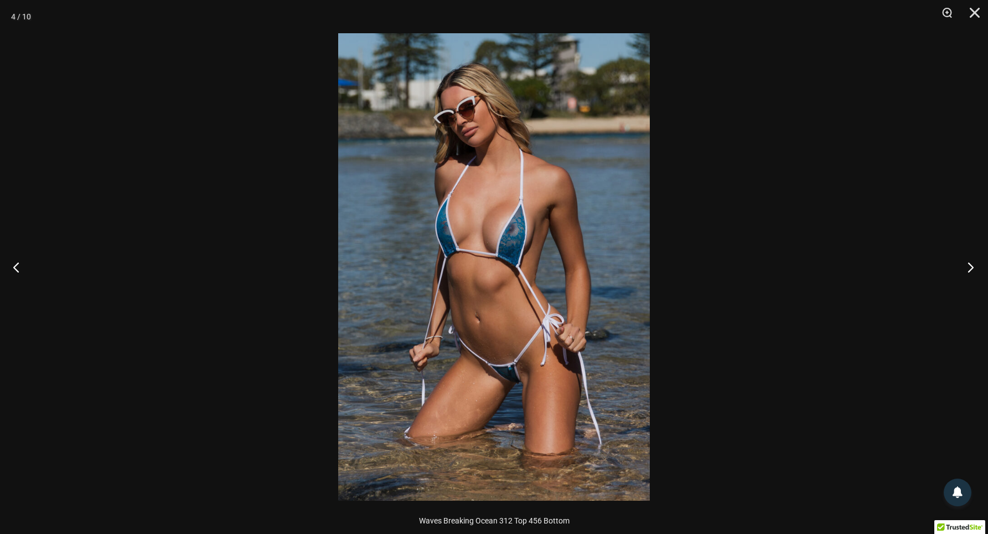
click at [968, 268] on button "Next" at bounding box center [968, 266] width 42 height 55
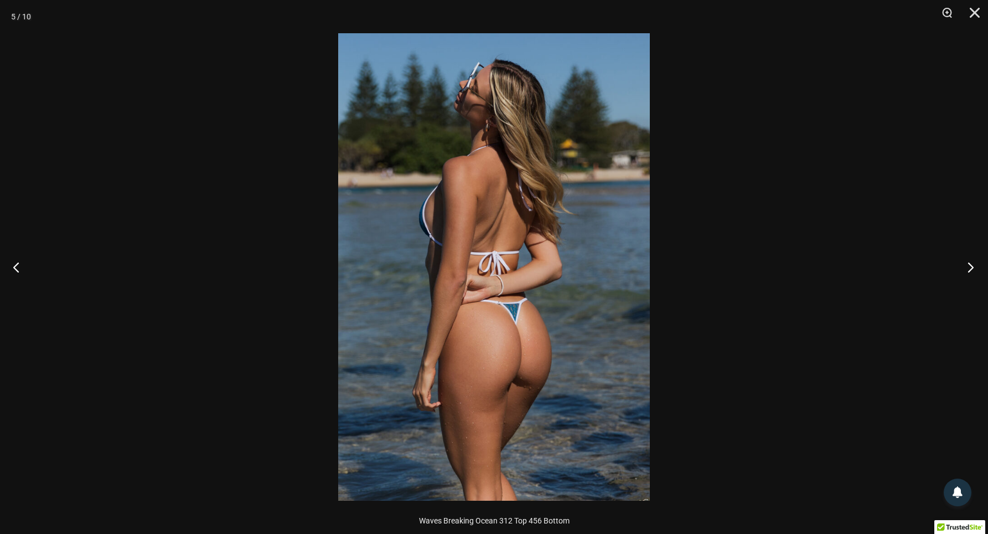
click at [968, 268] on button "Next" at bounding box center [968, 266] width 42 height 55
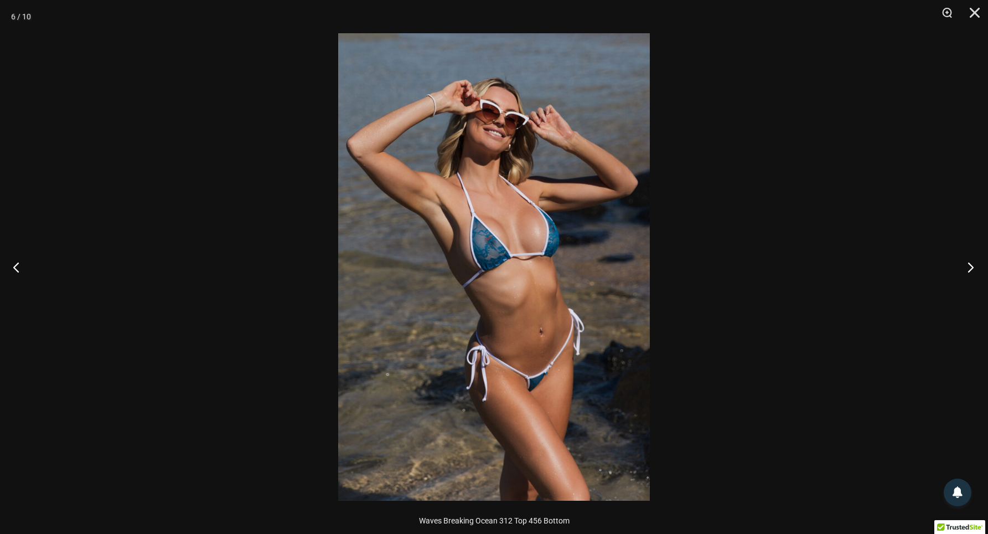
click at [968, 268] on button "Next" at bounding box center [968, 266] width 42 height 55
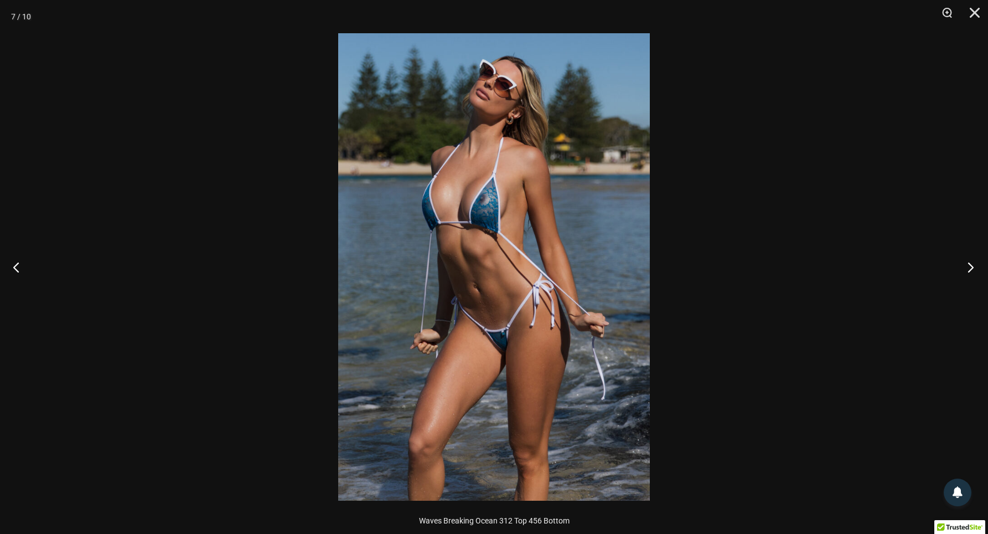
click at [968, 268] on button "Next" at bounding box center [968, 266] width 42 height 55
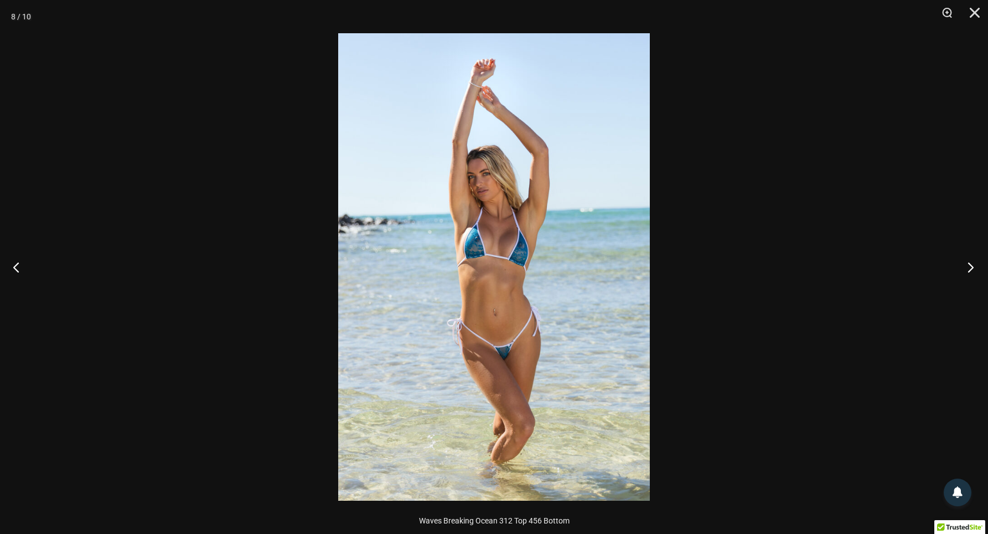
click at [968, 268] on button "Next" at bounding box center [968, 266] width 42 height 55
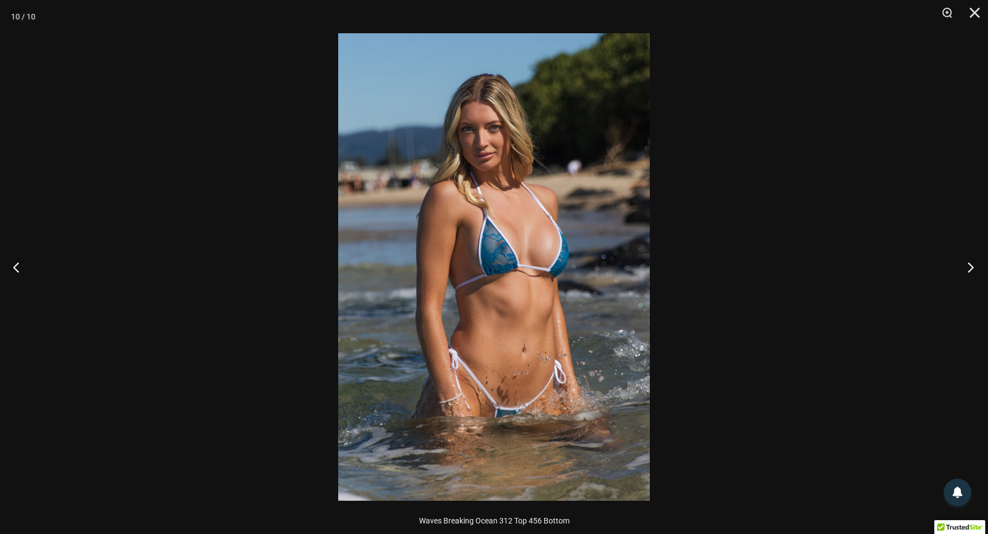
click at [968, 268] on button "Next" at bounding box center [968, 266] width 42 height 55
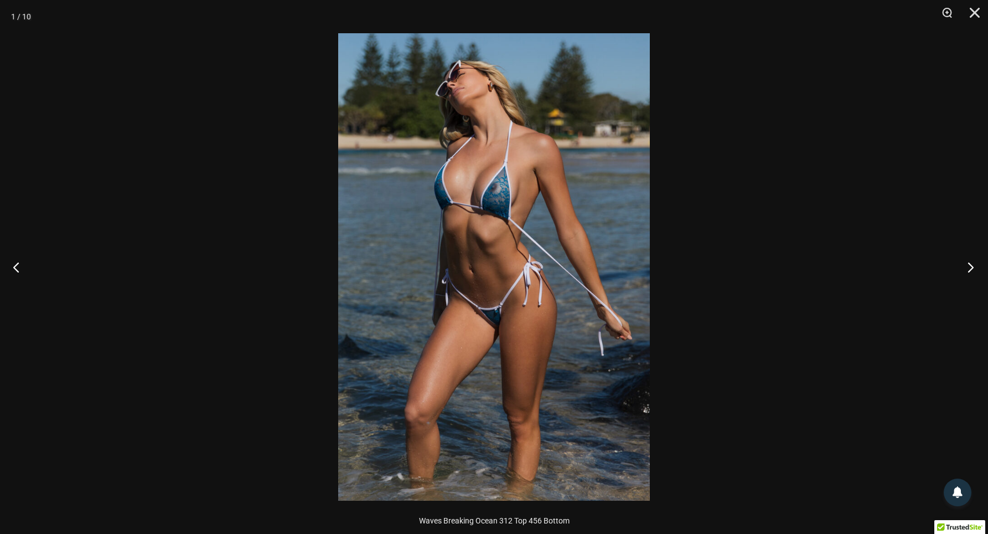
click at [968, 268] on button "Next" at bounding box center [968, 266] width 42 height 55
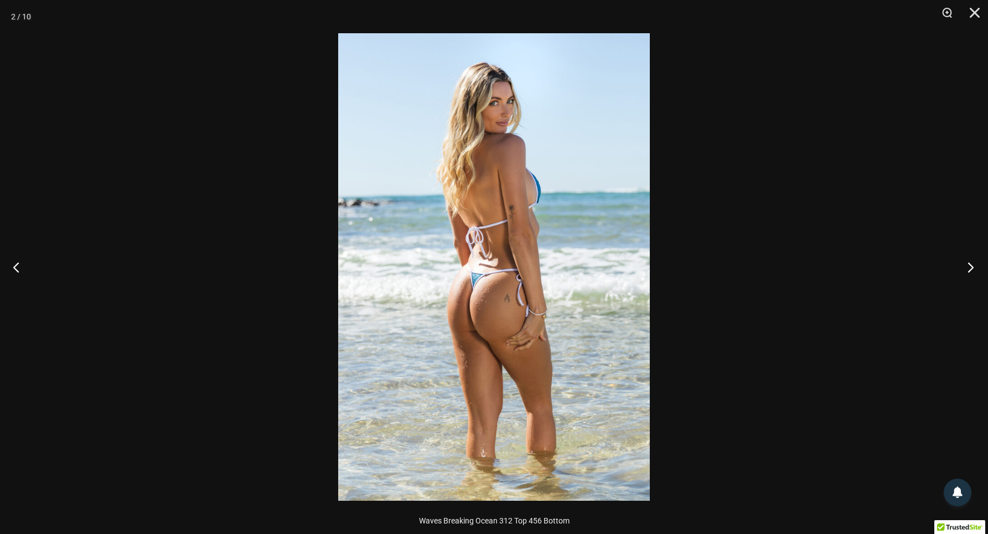
click at [968, 268] on button "Next" at bounding box center [968, 266] width 42 height 55
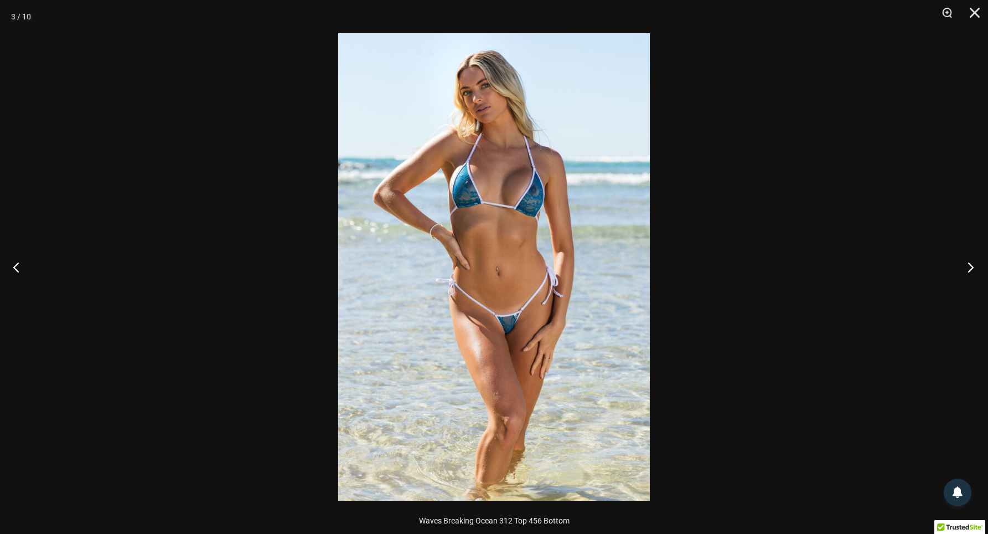
click at [968, 268] on button "Next" at bounding box center [968, 266] width 42 height 55
